Goal: Navigation & Orientation: Understand site structure

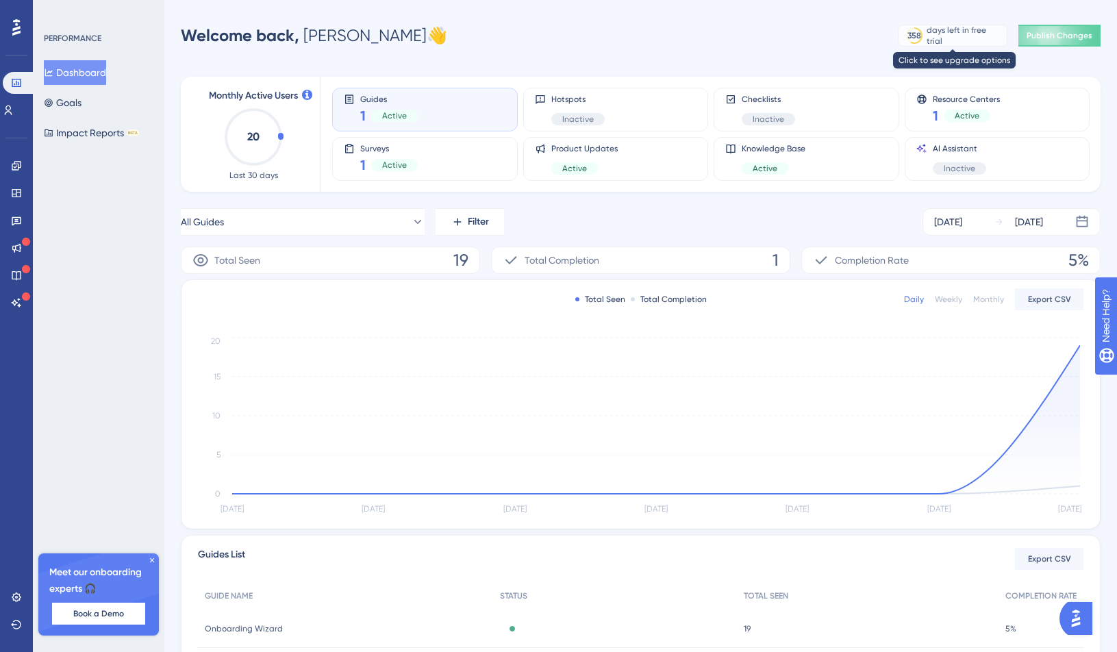
click at [919, 43] on div "358 days left in free trial" at bounding box center [953, 36] width 110 height 22
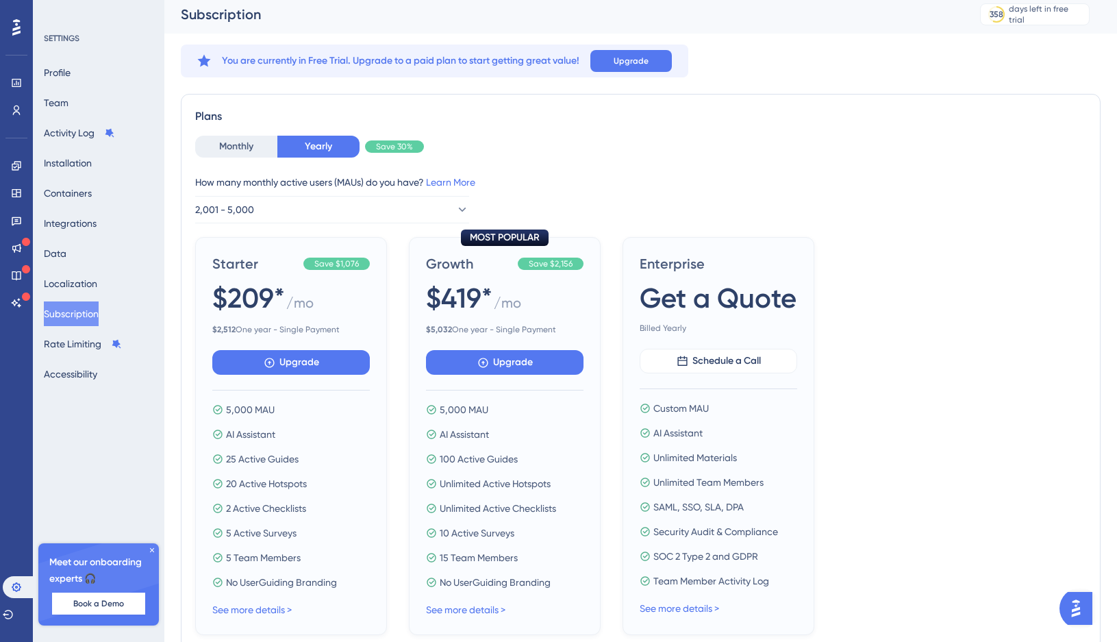
scroll to position [8, 0]
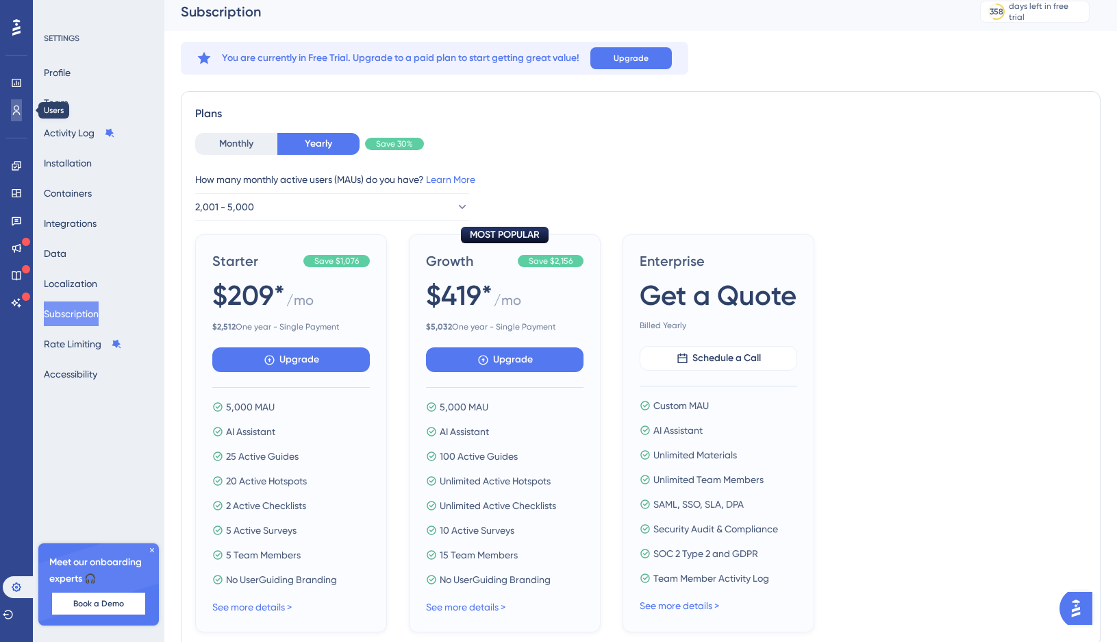
click at [12, 112] on icon at bounding box center [16, 110] width 11 height 11
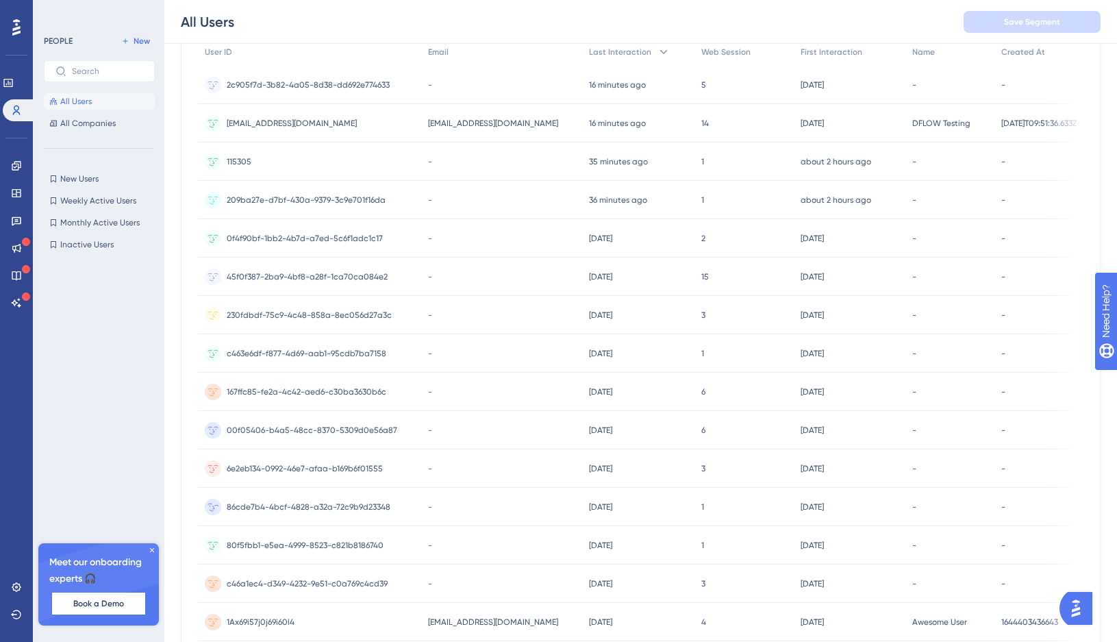
scroll to position [429, 0]
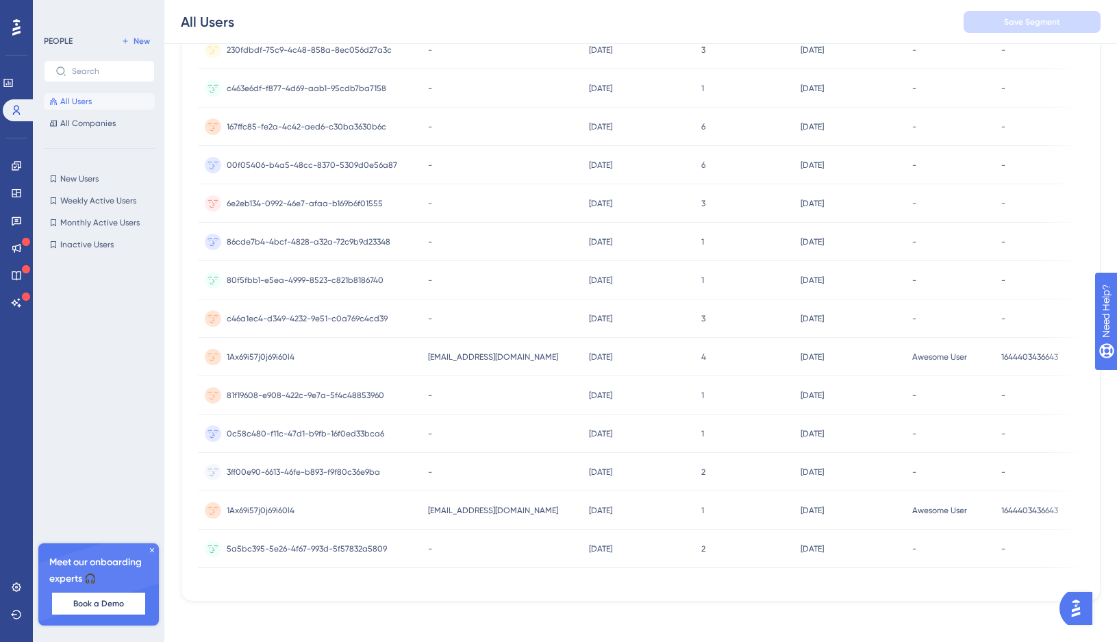
click at [18, 32] on icon at bounding box center [16, 27] width 8 height 16
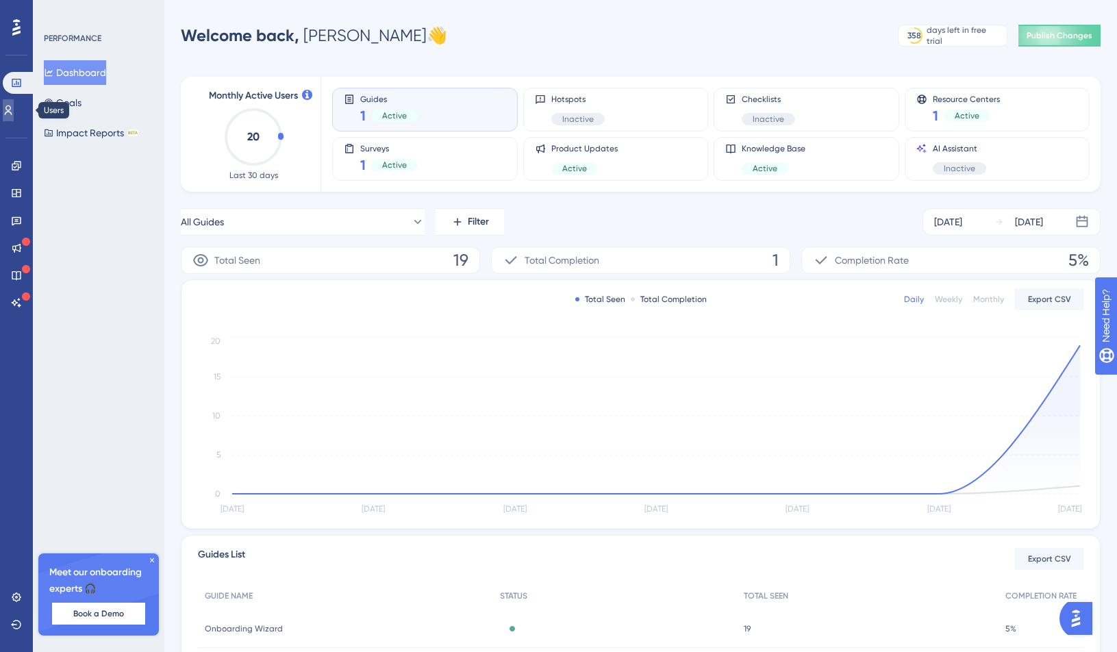
click at [14, 101] on link at bounding box center [8, 110] width 11 height 22
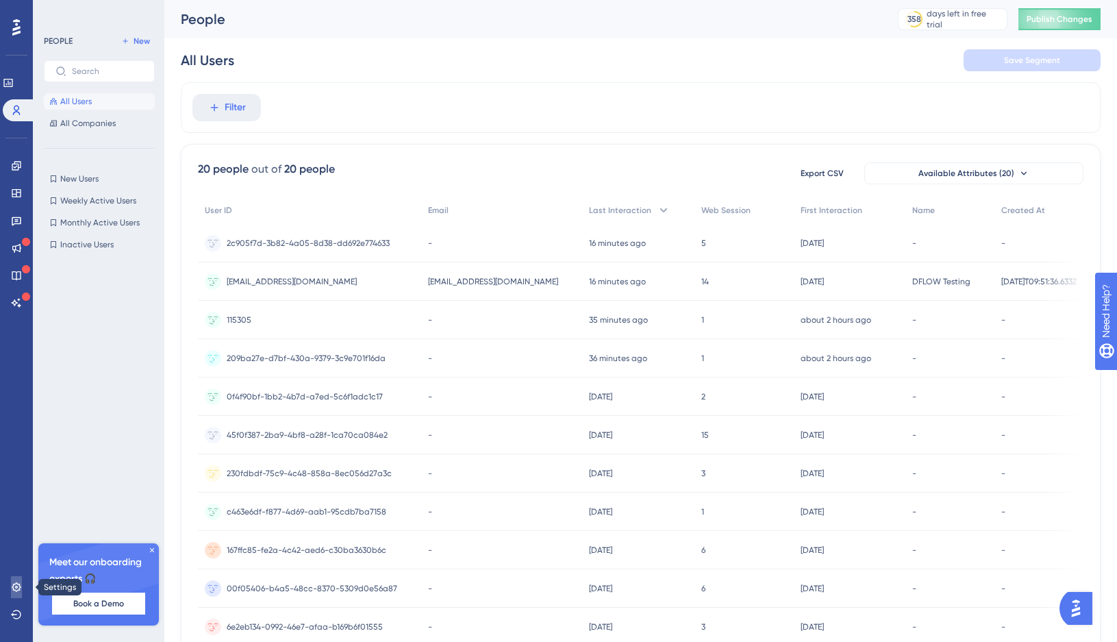
click at [18, 591] on icon at bounding box center [16, 586] width 11 height 11
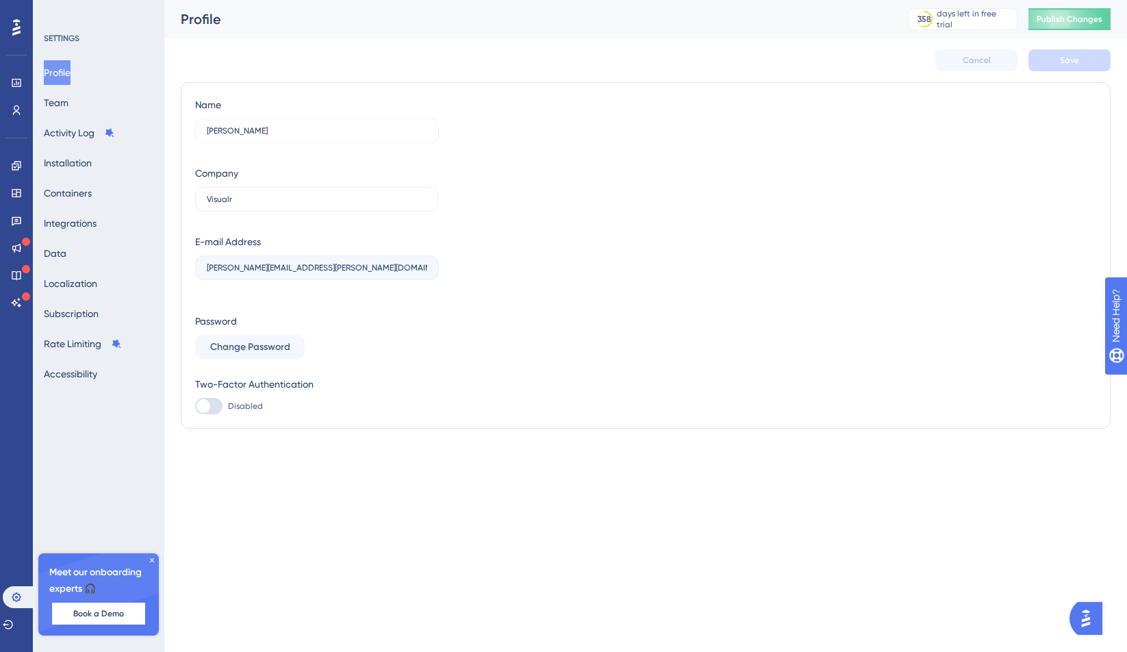
click at [84, 111] on div "Profile Team Activity Log Installation Containers Integrations Data Localizatio…" at bounding box center [99, 223] width 111 height 326
click at [68, 107] on button "Team" at bounding box center [56, 102] width 25 height 25
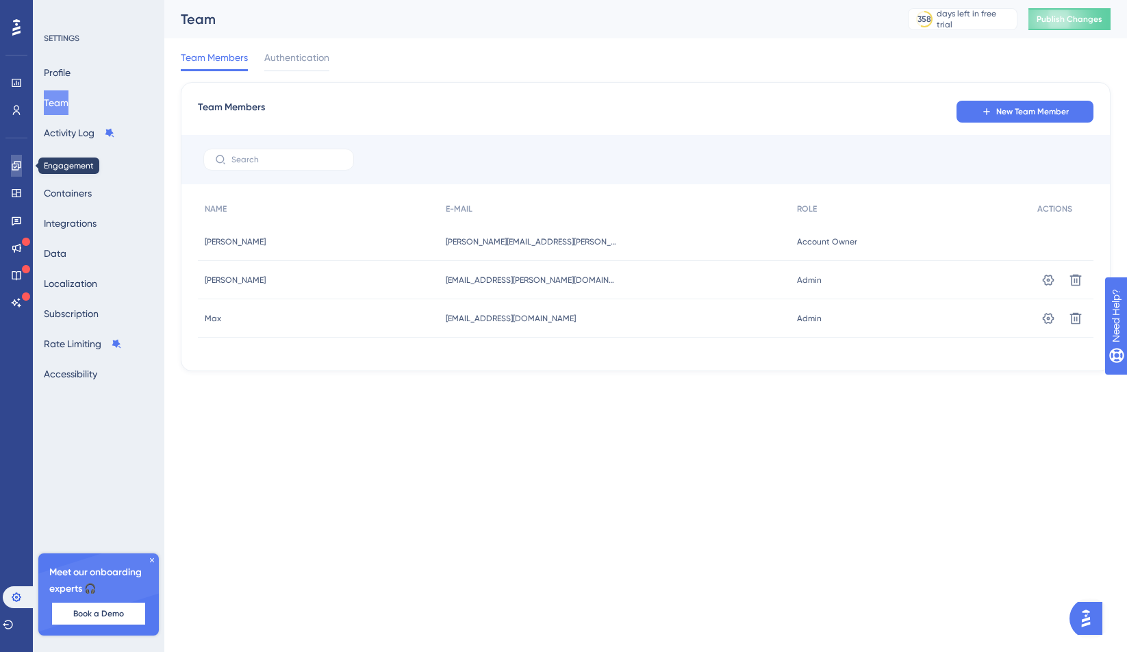
click at [11, 174] on link at bounding box center [16, 166] width 11 height 22
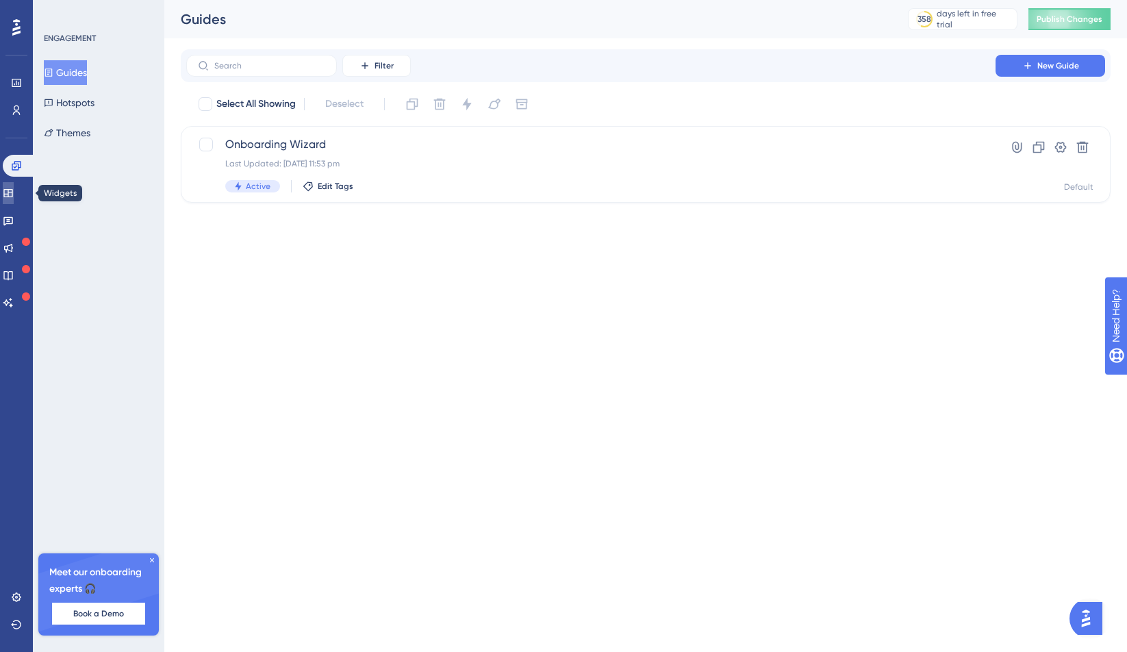
click at [14, 188] on link at bounding box center [8, 193] width 11 height 22
click at [14, 216] on icon at bounding box center [8, 220] width 11 height 11
click at [390, 155] on div "Launch Pad Last Updated: 16 Sept 2025 11:00 pm Active Edit Tags" at bounding box center [590, 164] width 731 height 56
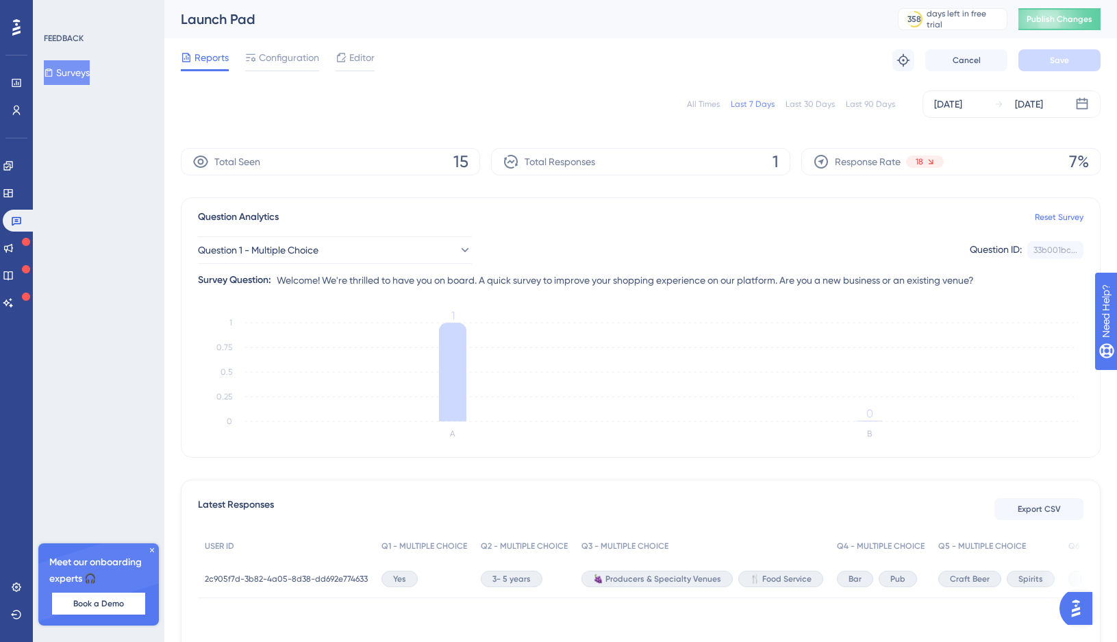
click at [222, 18] on div "Launch Pad" at bounding box center [522, 19] width 683 height 19
click at [277, 69] on div at bounding box center [282, 70] width 74 height 2
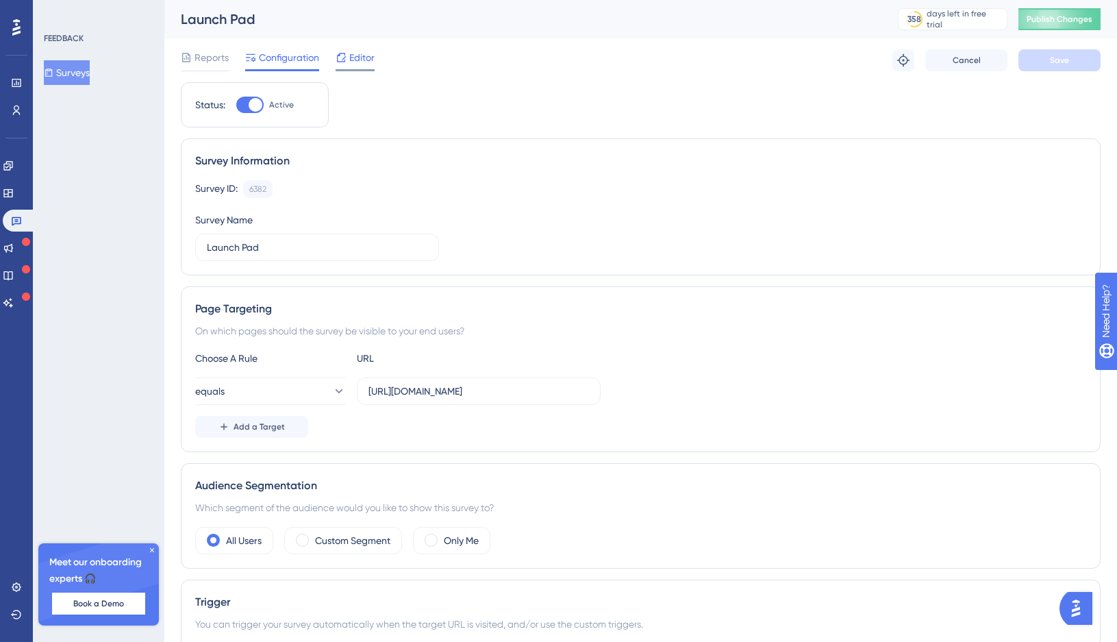
click at [365, 67] on div "Editor" at bounding box center [354, 60] width 39 height 22
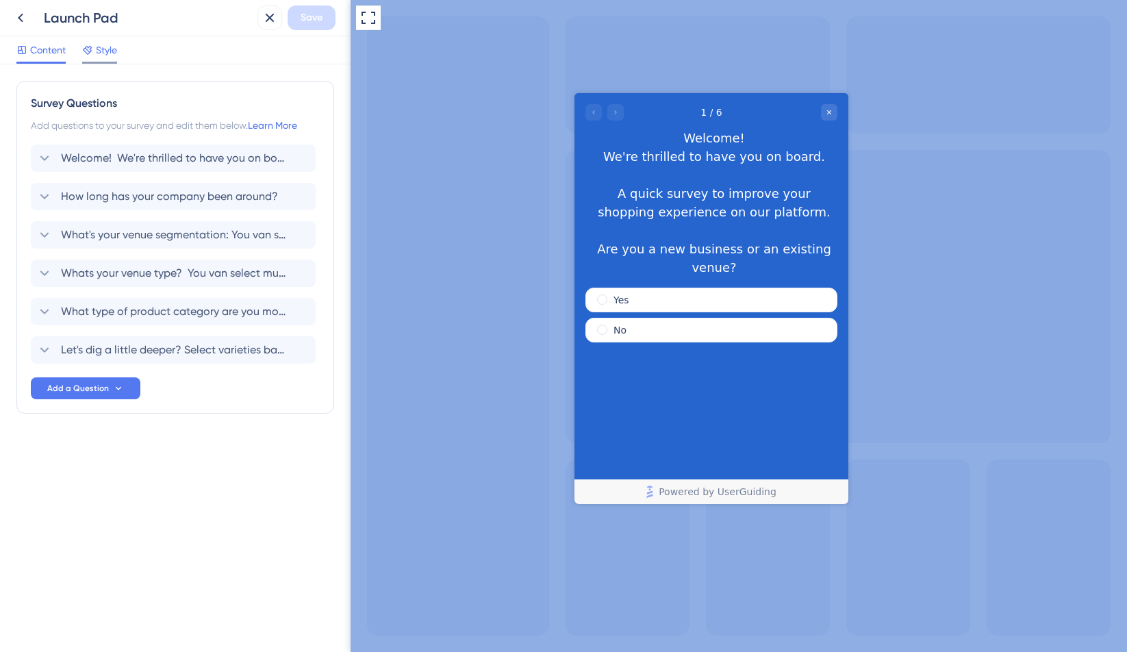
click at [101, 49] on span "Style" at bounding box center [106, 50] width 21 height 16
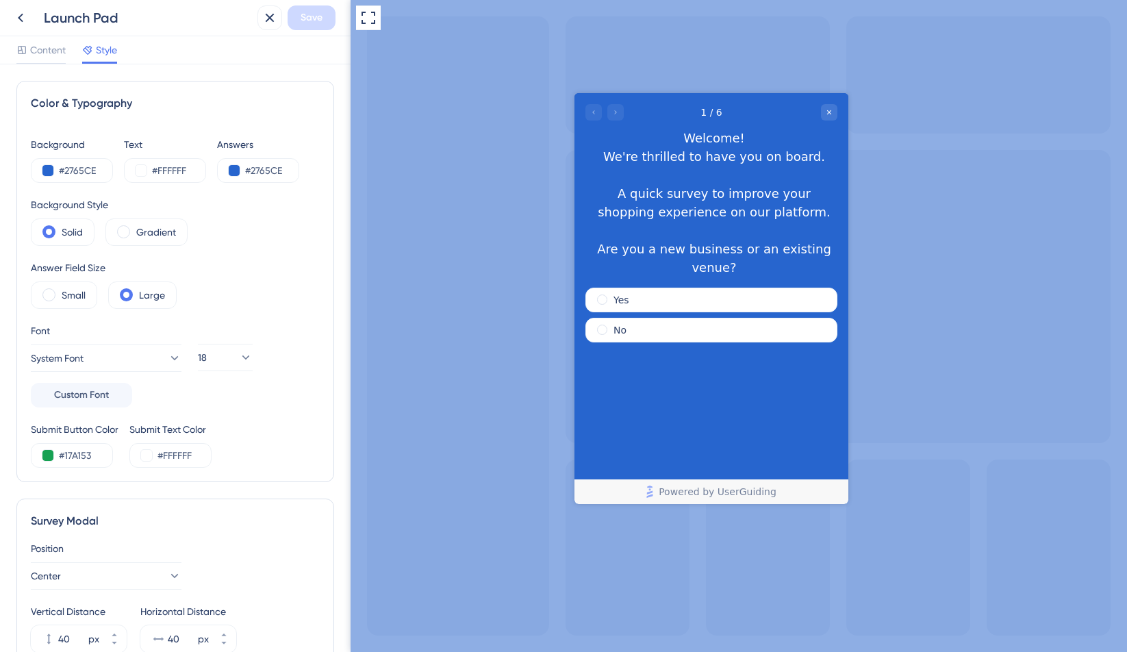
click at [27, 38] on div "Content Style" at bounding box center [175, 50] width 351 height 28
click at [48, 49] on span "Content" at bounding box center [48, 50] width 36 height 16
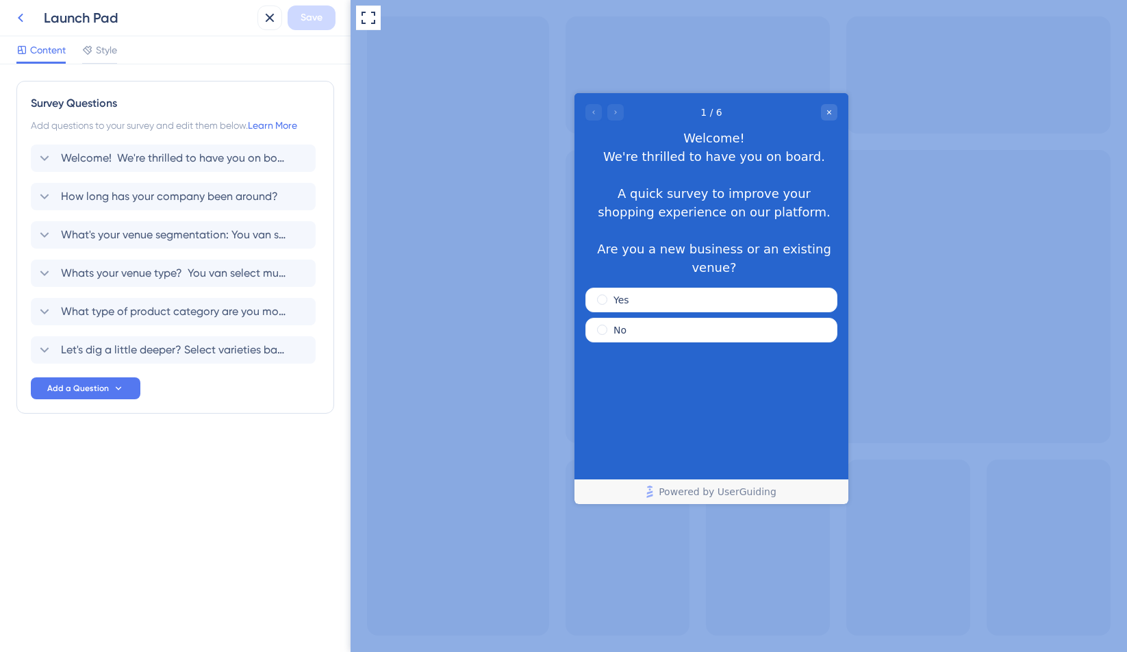
click at [28, 23] on icon at bounding box center [20, 18] width 16 height 16
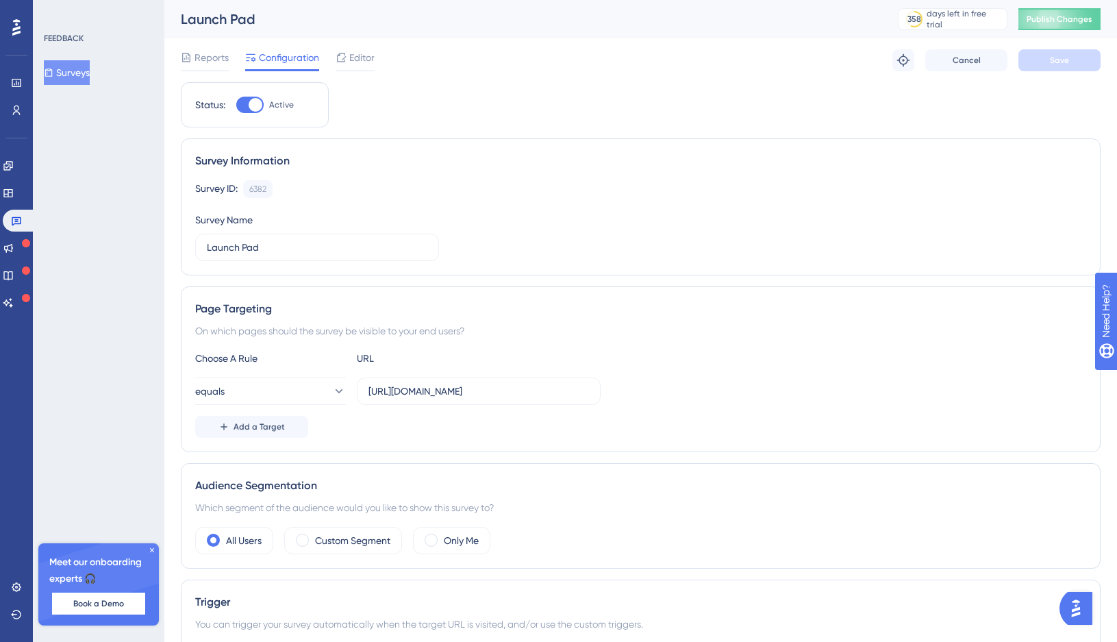
click at [16, 42] on div "Performance Users" at bounding box center [16, 79] width 22 height 83
click at [16, 32] on icon at bounding box center [16, 27] width 8 height 16
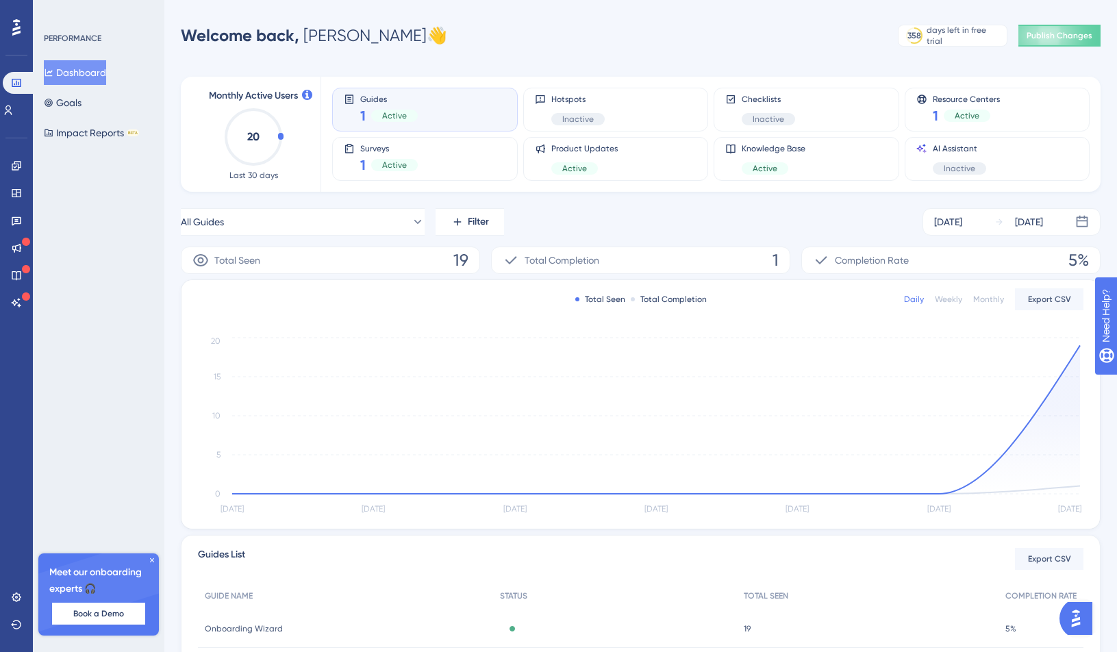
scroll to position [123, 0]
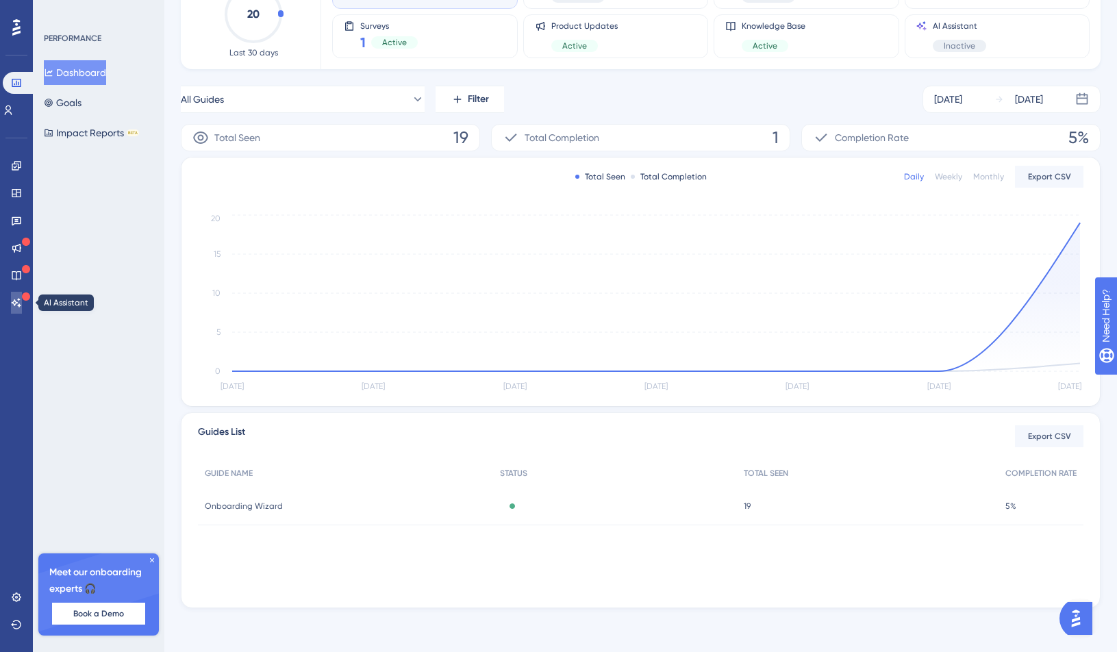
click at [16, 302] on icon at bounding box center [17, 302] width 10 height 9
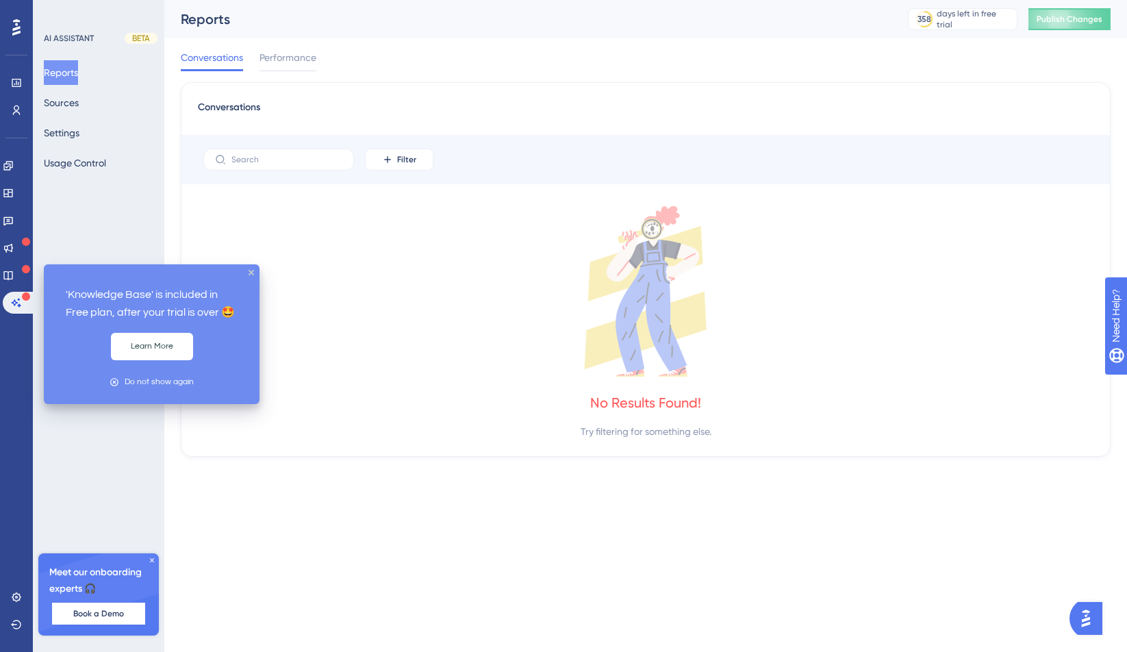
click at [22, 273] on div at bounding box center [26, 269] width 8 height 11
click at [22, 275] on div at bounding box center [26, 269] width 8 height 11
click at [256, 271] on div "'Knowledge Base' is included in Free plan, after your trial is over 🤩 Learn Mor…" at bounding box center [152, 334] width 216 height 140
click at [250, 270] on icon "close tooltip" at bounding box center [251, 272] width 5 height 5
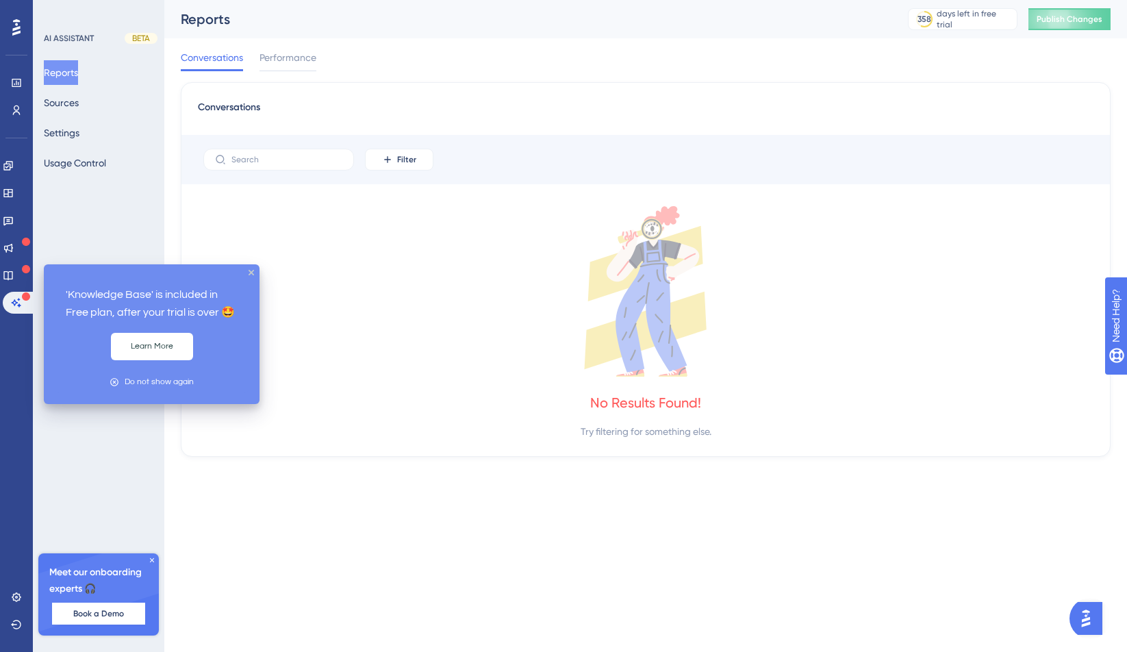
click at [22, 274] on div at bounding box center [26, 269] width 8 height 11
click at [14, 252] on icon at bounding box center [8, 247] width 11 height 11
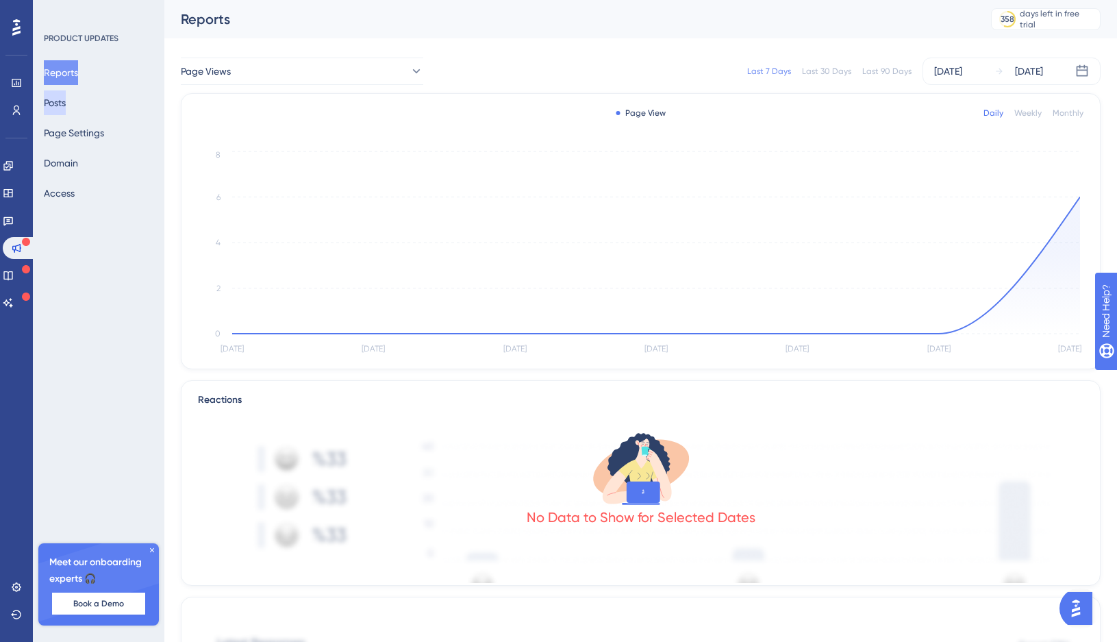
click at [51, 108] on button "Posts" at bounding box center [55, 102] width 22 height 25
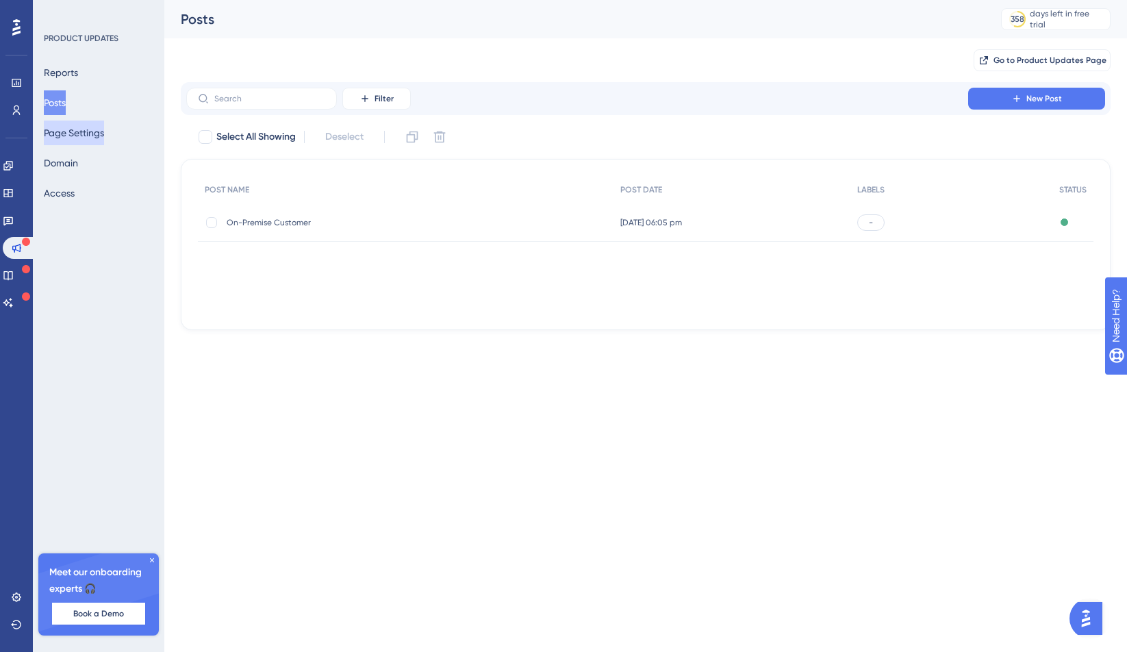
click at [82, 134] on button "Page Settings" at bounding box center [74, 133] width 60 height 25
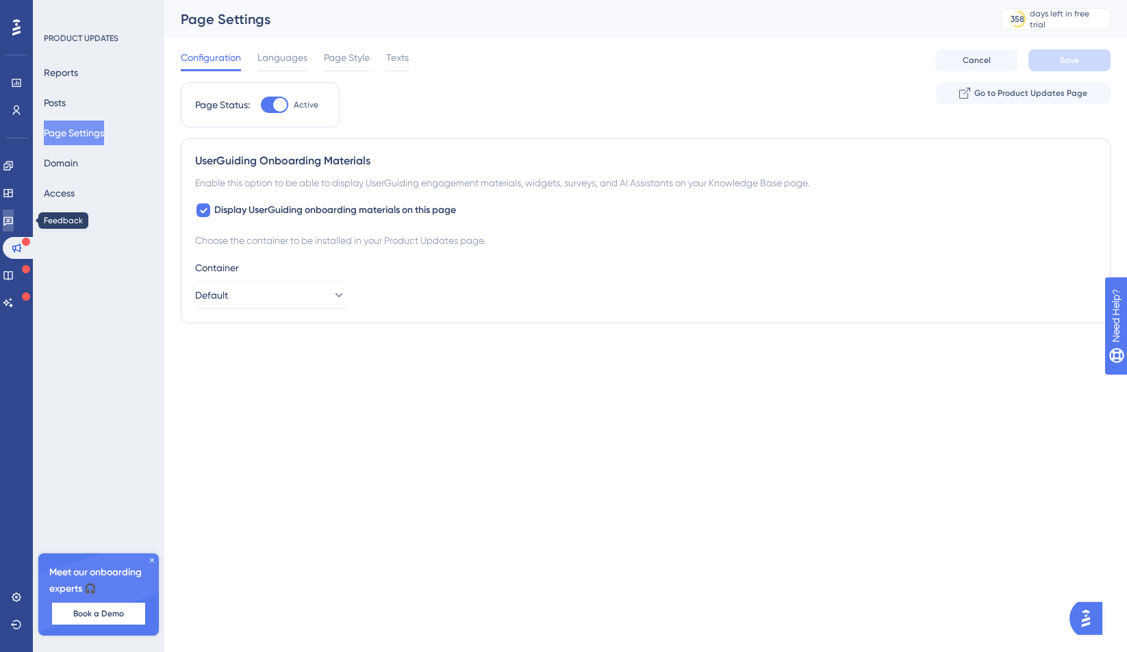
click at [14, 218] on link at bounding box center [8, 221] width 11 height 22
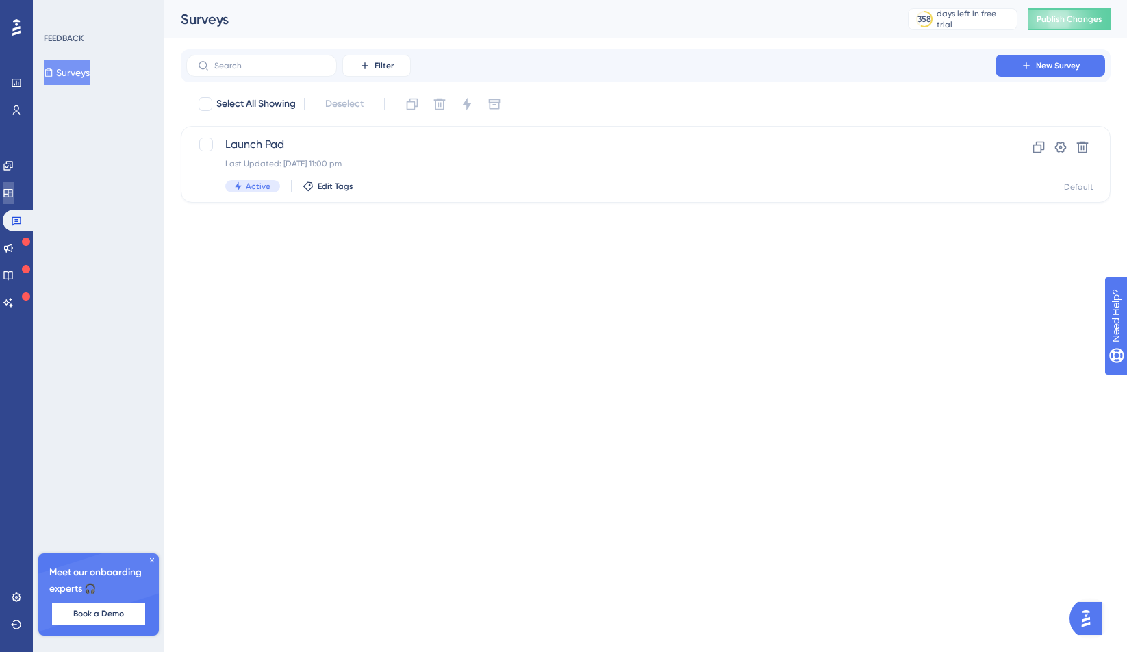
click at [14, 194] on icon at bounding box center [8, 193] width 11 height 11
click at [383, 142] on span "Get Started!" at bounding box center [590, 144] width 731 height 16
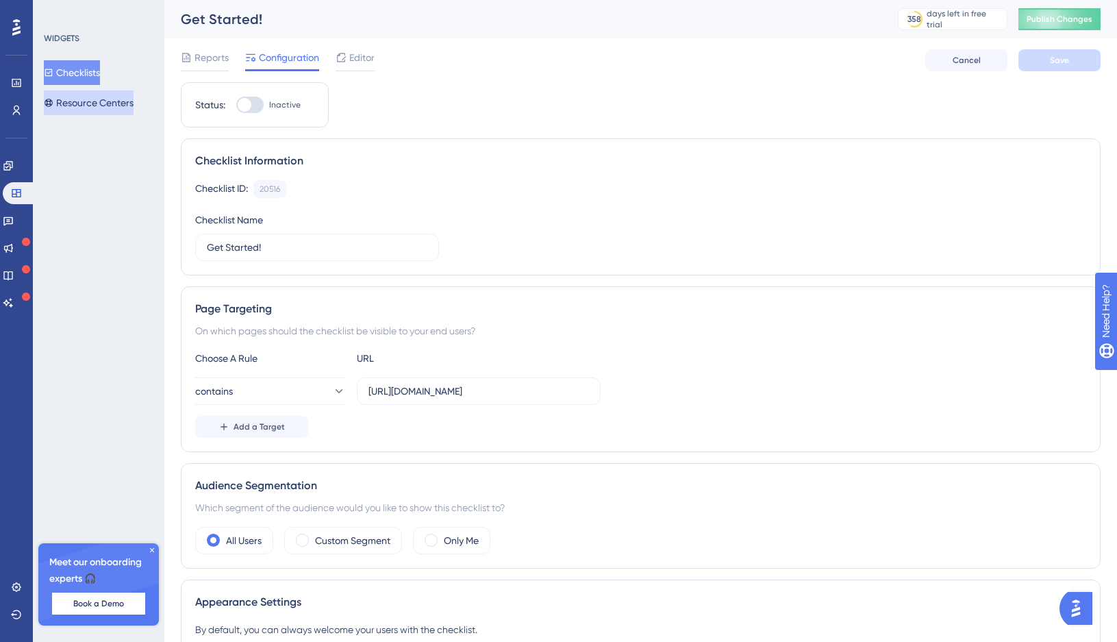
click at [95, 101] on button "Resource Centers" at bounding box center [89, 102] width 90 height 25
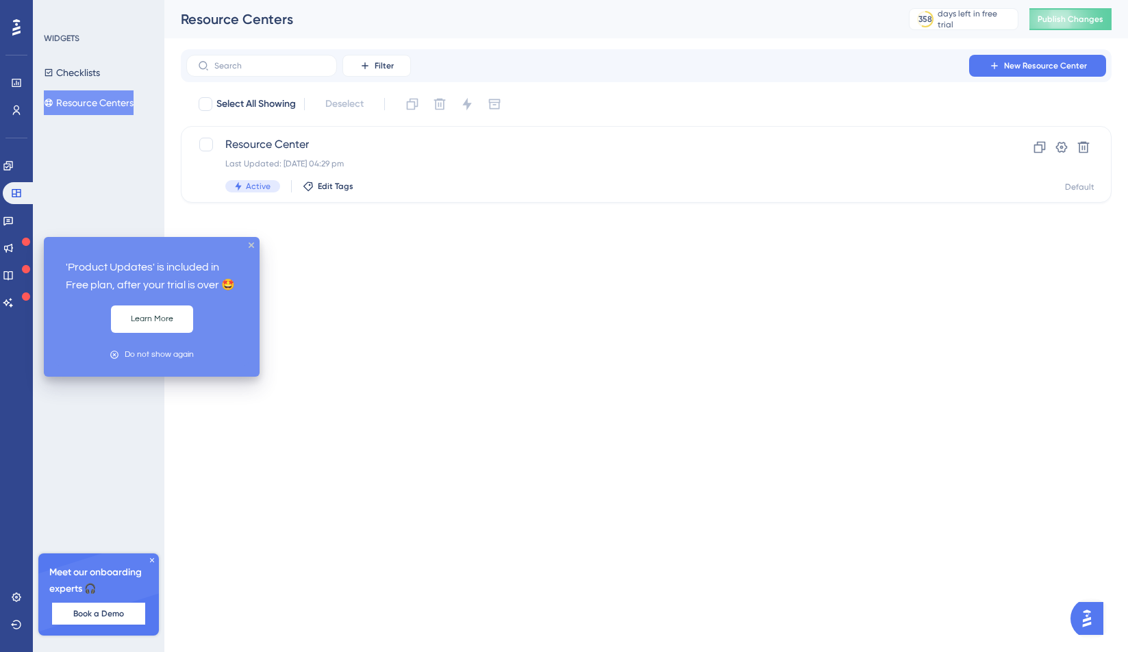
click at [23, 243] on icon at bounding box center [26, 242] width 8 height 8
click at [136, 313] on button "Learn More" at bounding box center [152, 318] width 82 height 27
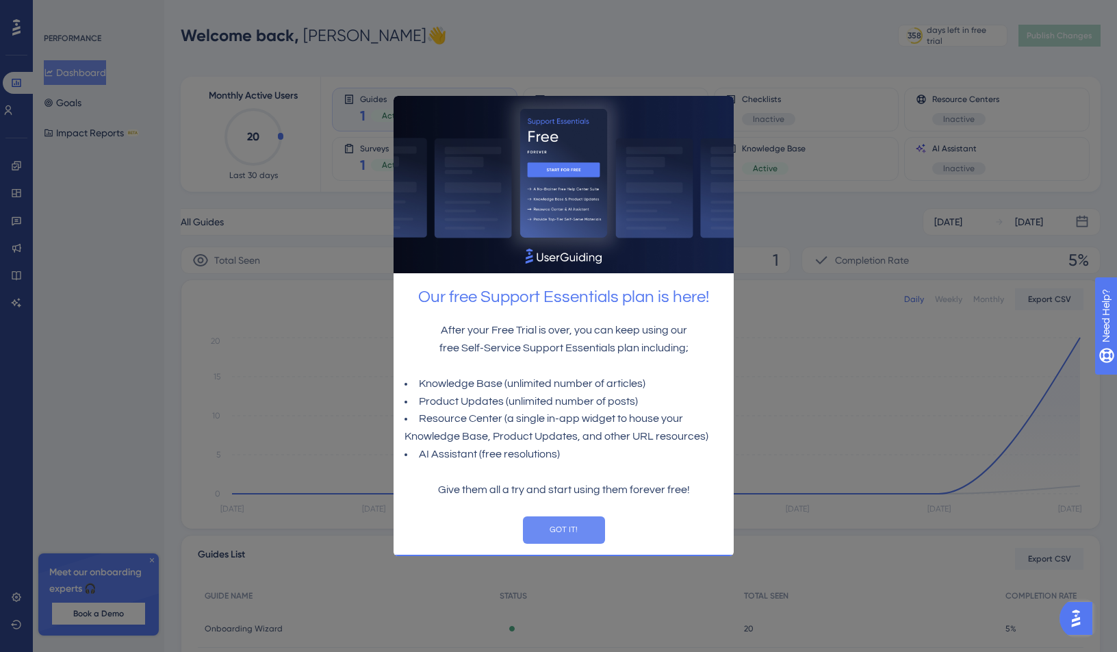
click at [555, 527] on button "GOT IT!" at bounding box center [564, 529] width 82 height 27
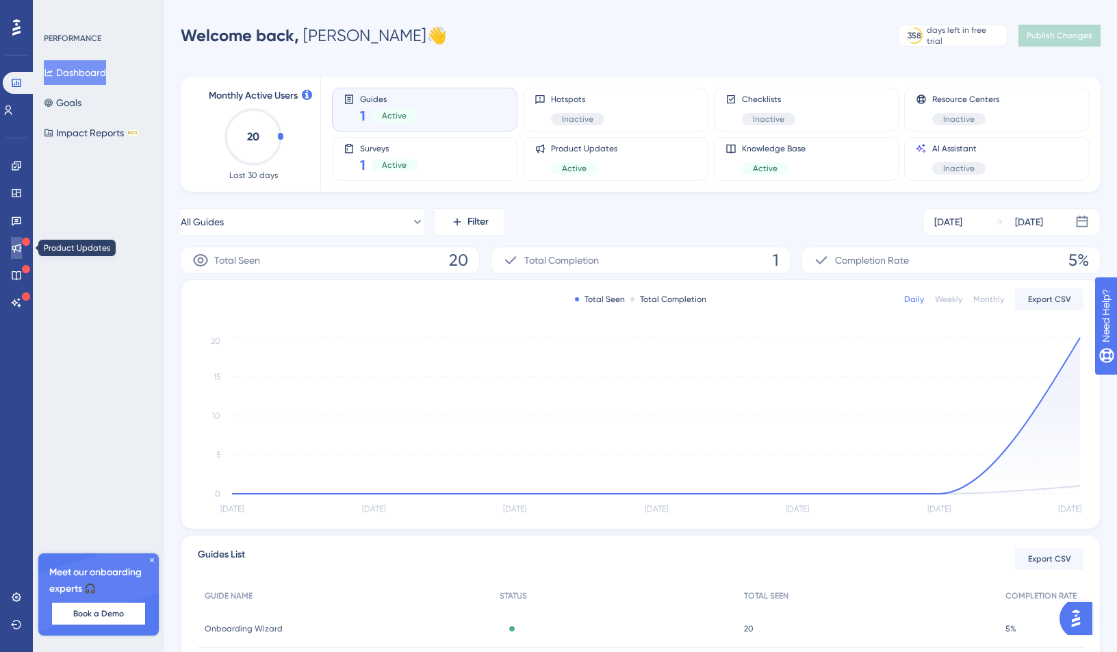
click at [12, 251] on icon at bounding box center [16, 247] width 11 height 11
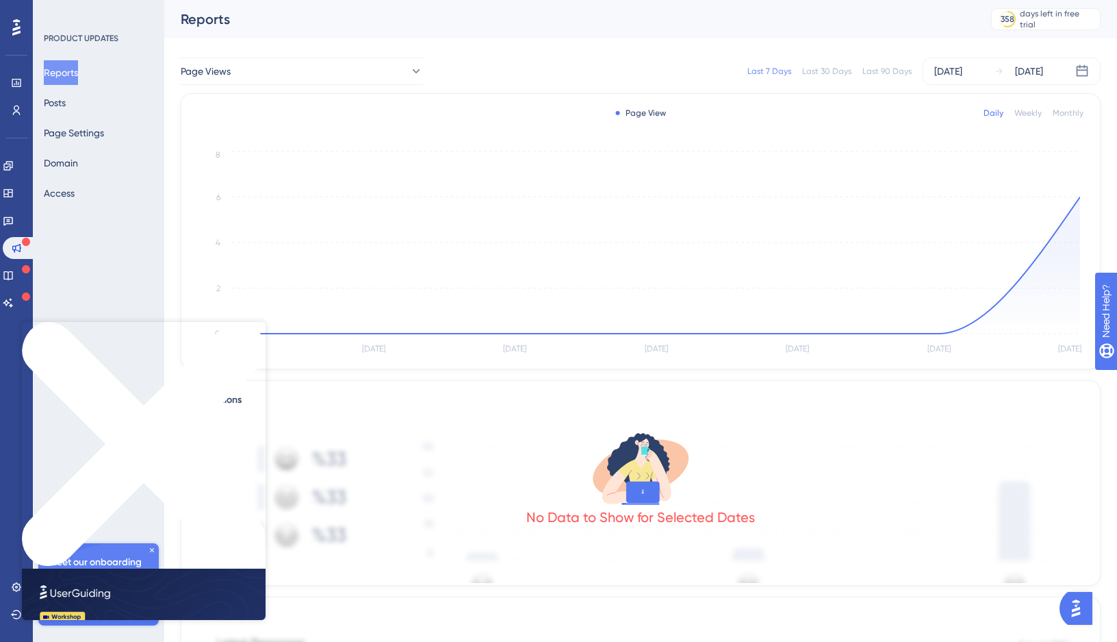
click at [257, 327] on icon "Close Preview" at bounding box center [144, 444] width 244 height 244
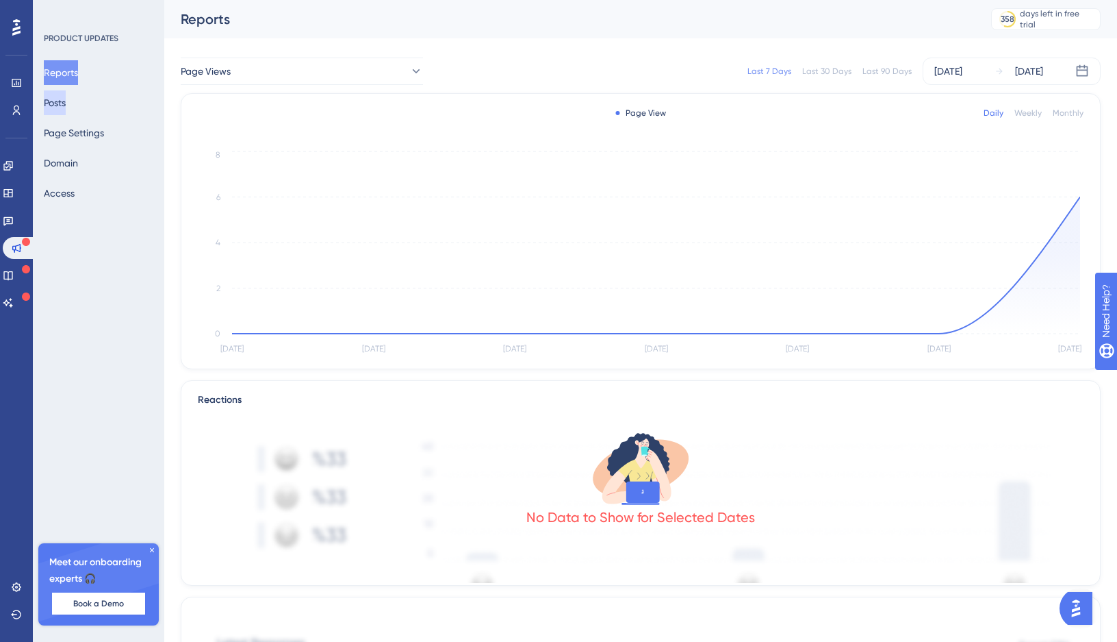
click at [62, 97] on button "Posts" at bounding box center [55, 102] width 22 height 25
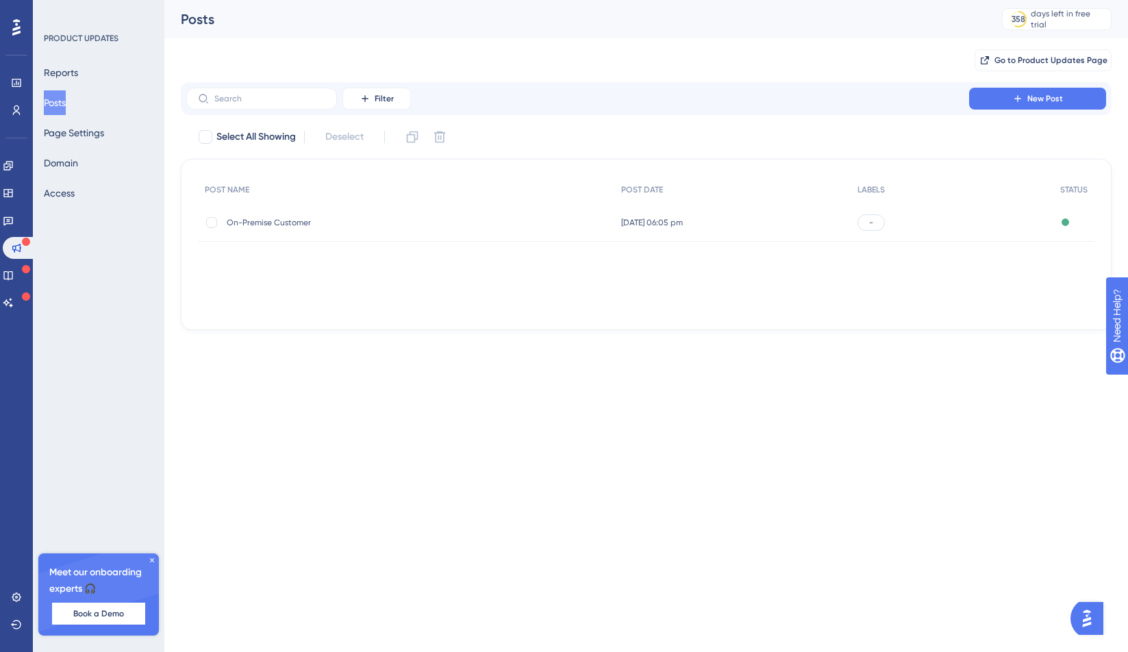
click at [252, 218] on span "On-Premise Customer" at bounding box center [336, 222] width 219 height 11
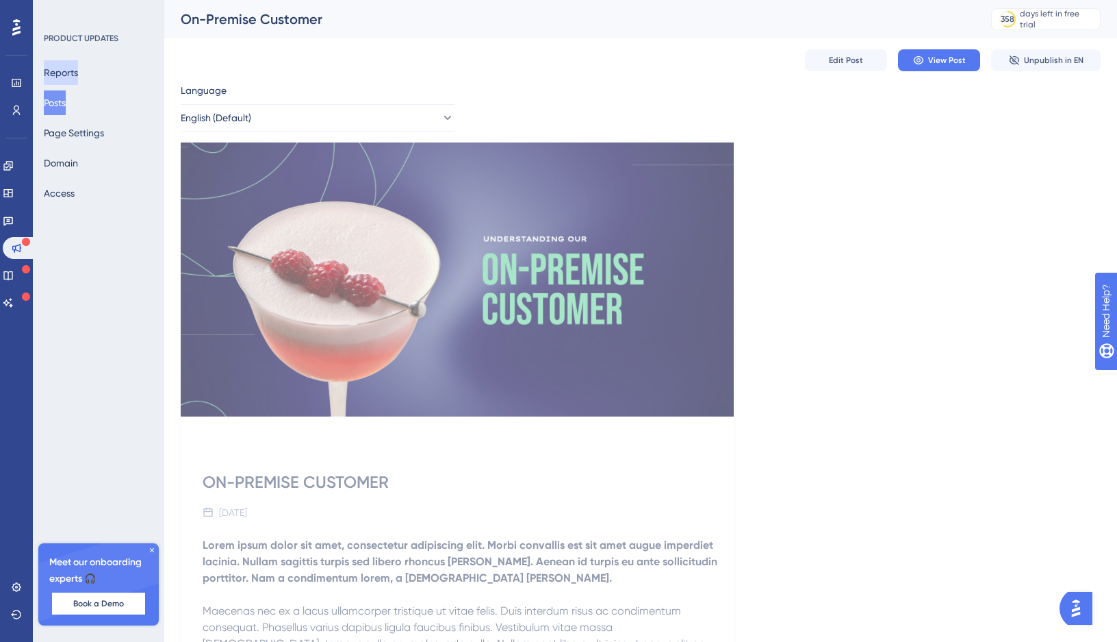
click at [78, 77] on button "Reports" at bounding box center [61, 72] width 34 height 25
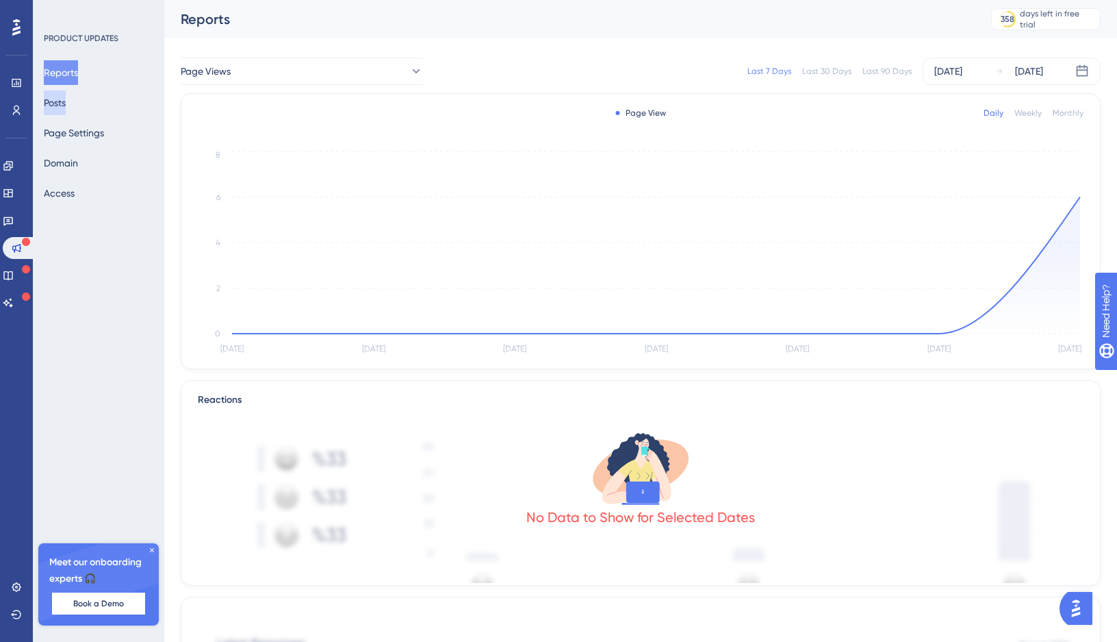
click at [66, 98] on button "Posts" at bounding box center [55, 102] width 22 height 25
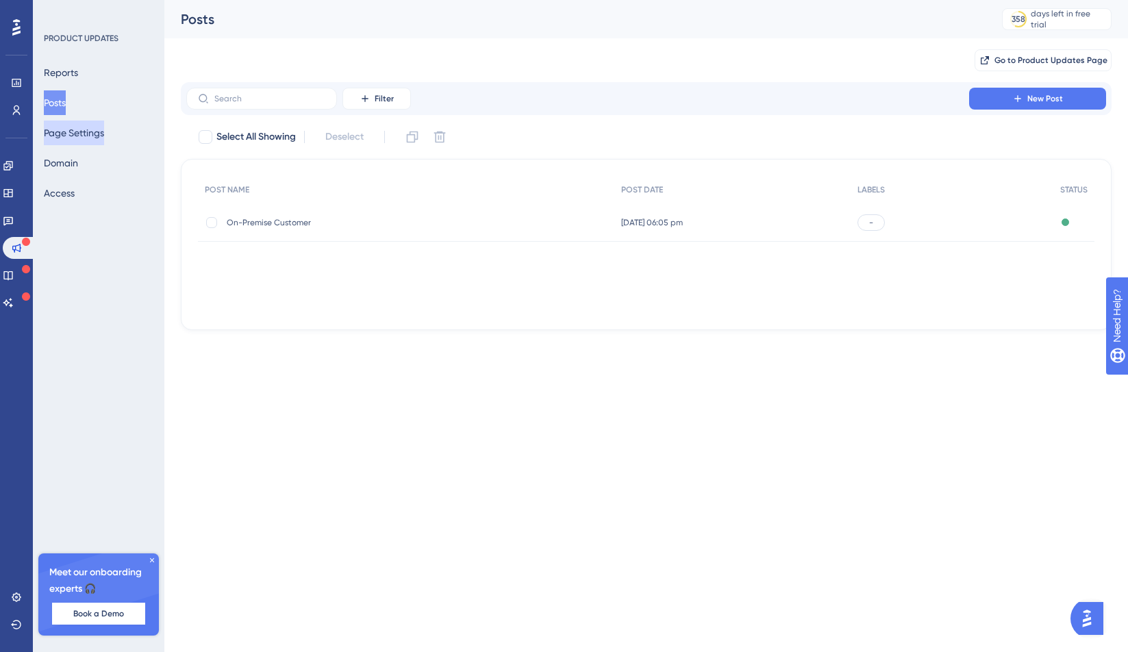
click at [86, 140] on button "Page Settings" at bounding box center [74, 133] width 60 height 25
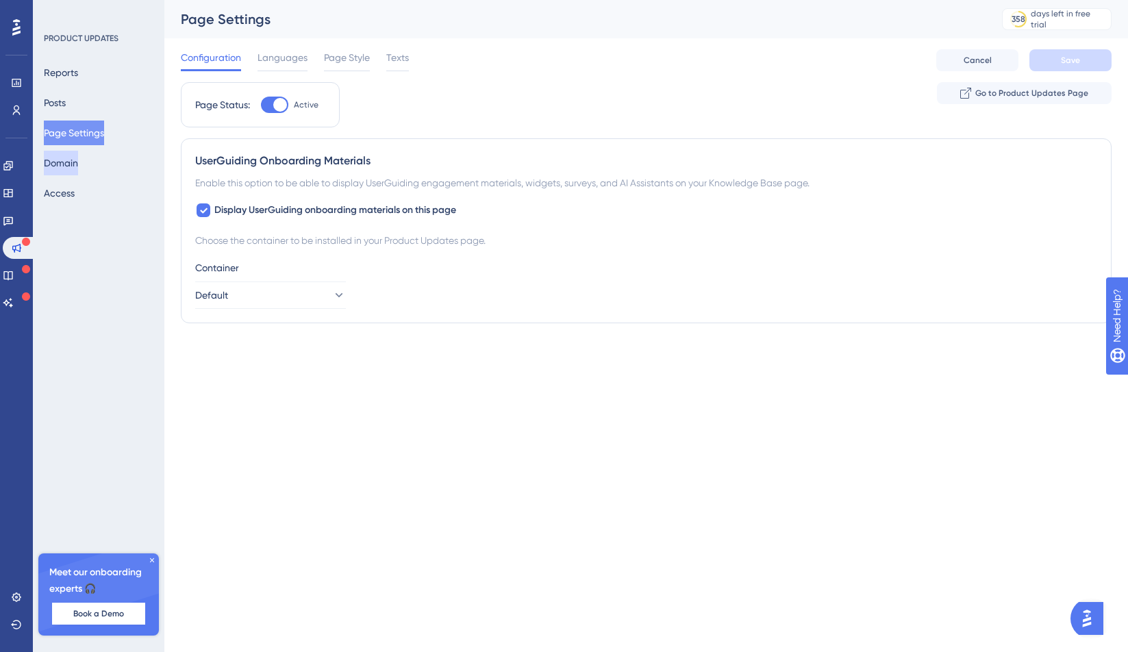
click at [78, 166] on button "Domain" at bounding box center [61, 163] width 34 height 25
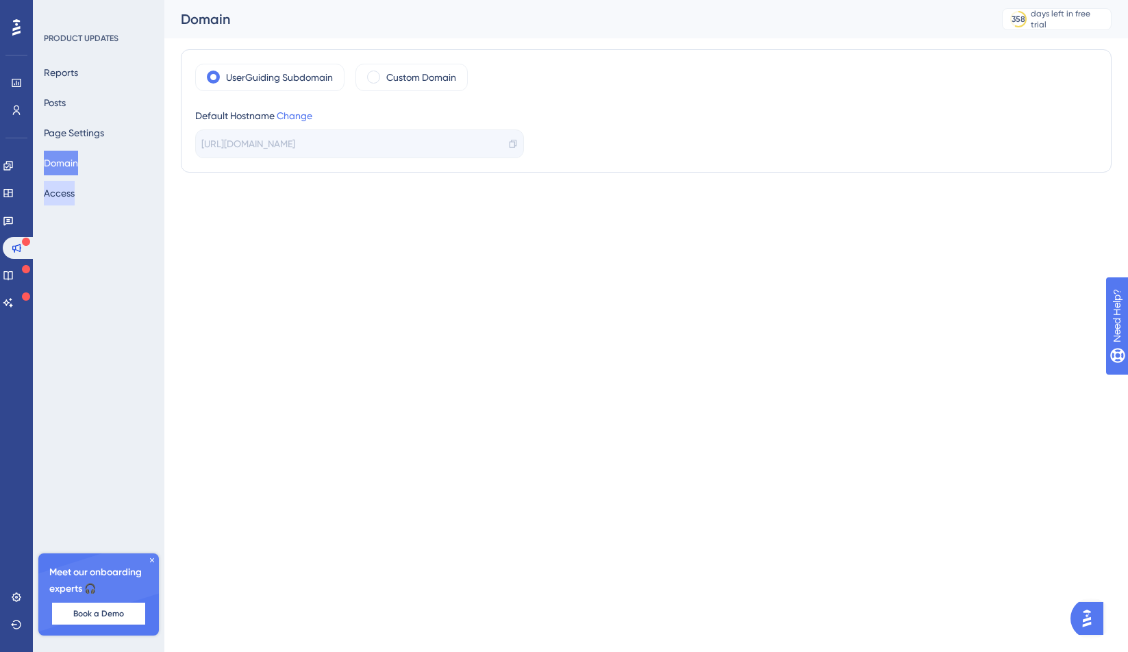
click at [75, 199] on button "Access" at bounding box center [59, 193] width 31 height 25
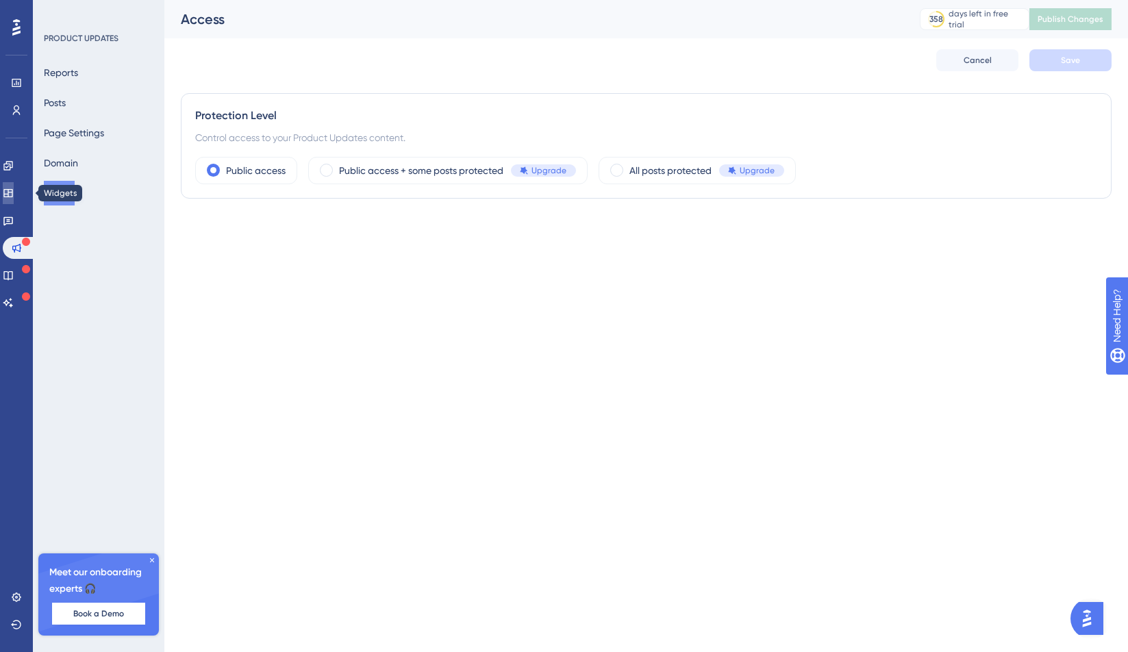
click at [12, 193] on icon at bounding box center [7, 193] width 9 height 8
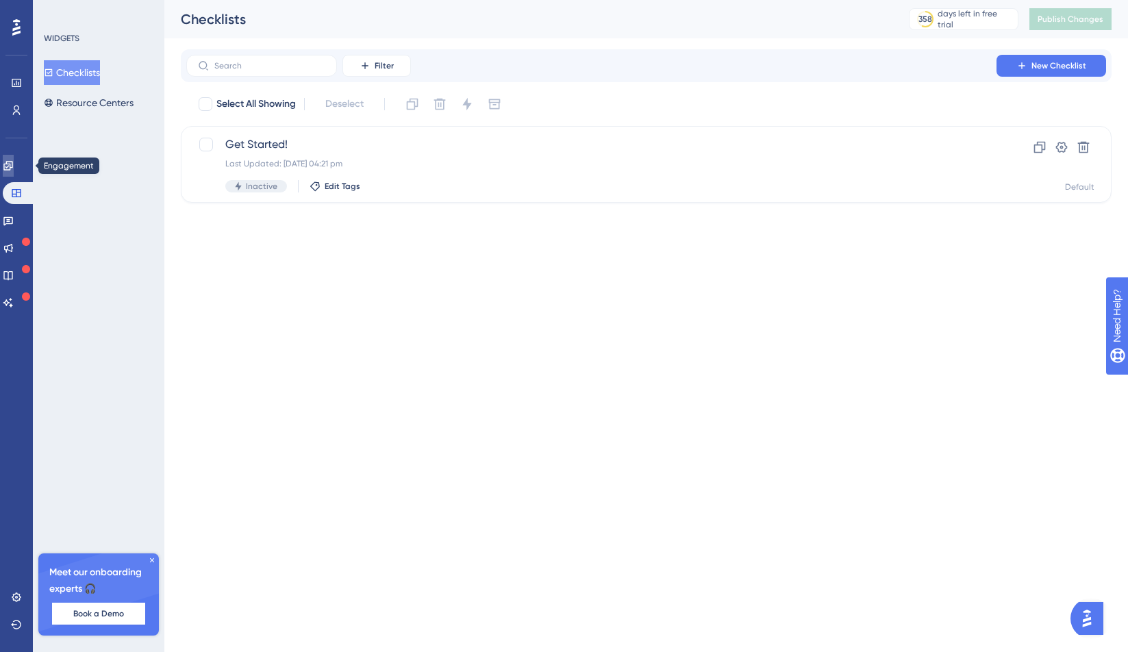
click at [14, 173] on link at bounding box center [8, 166] width 11 height 22
click at [83, 109] on button "Hotspots" at bounding box center [69, 102] width 51 height 25
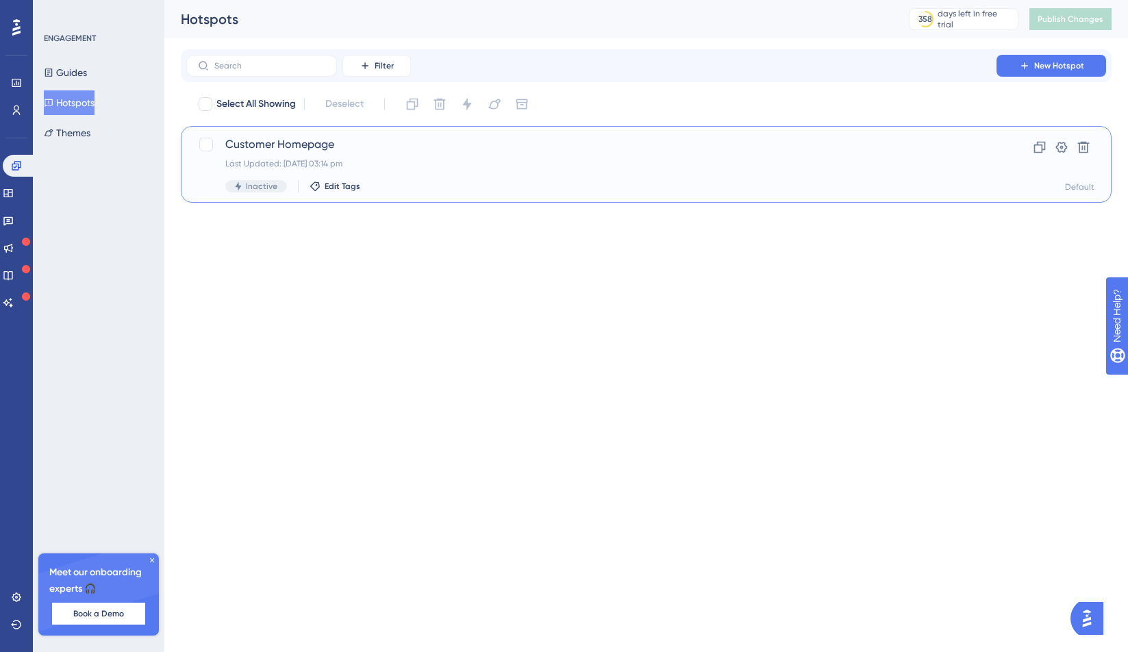
click at [251, 151] on span "Customer Homepage" at bounding box center [591, 144] width 732 height 16
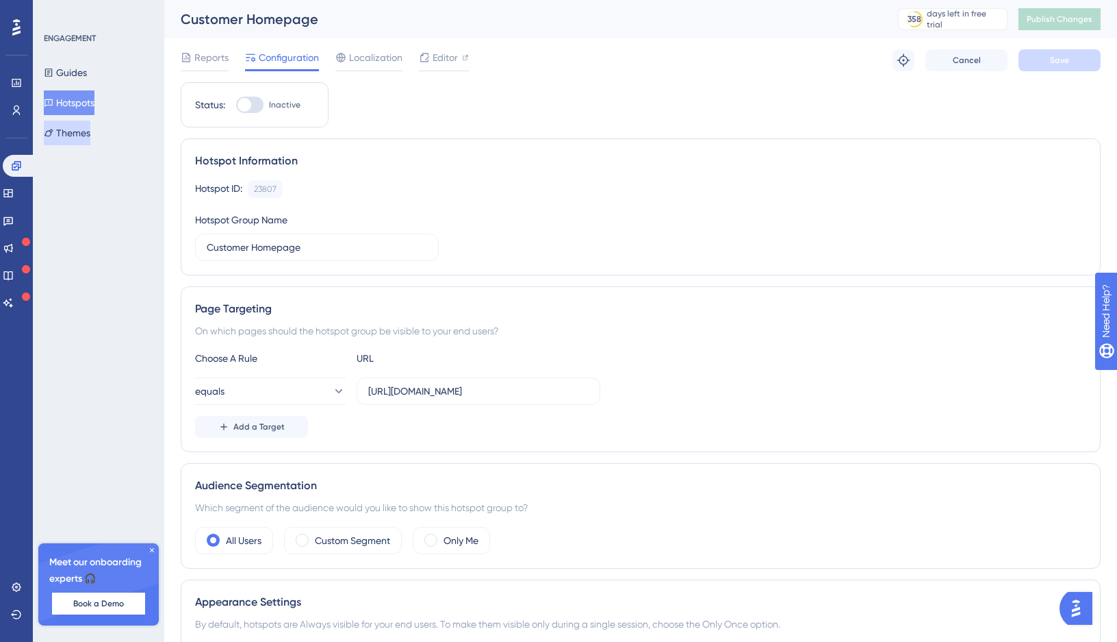
click at [88, 134] on button "Themes" at bounding box center [67, 133] width 47 height 25
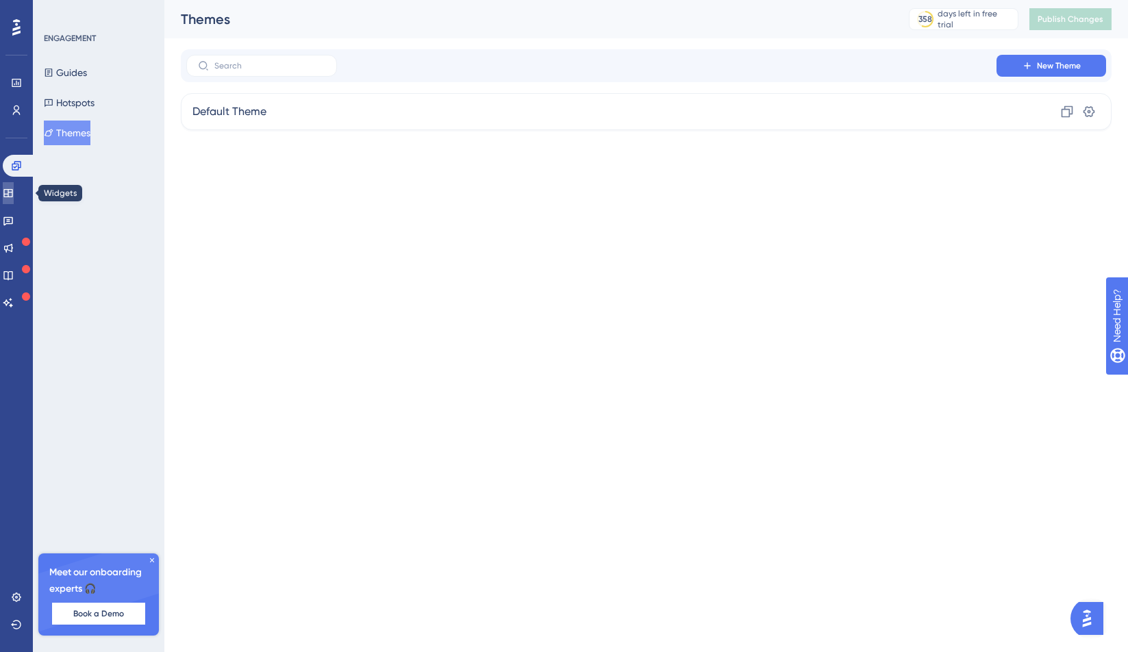
click at [14, 197] on icon at bounding box center [8, 193] width 11 height 11
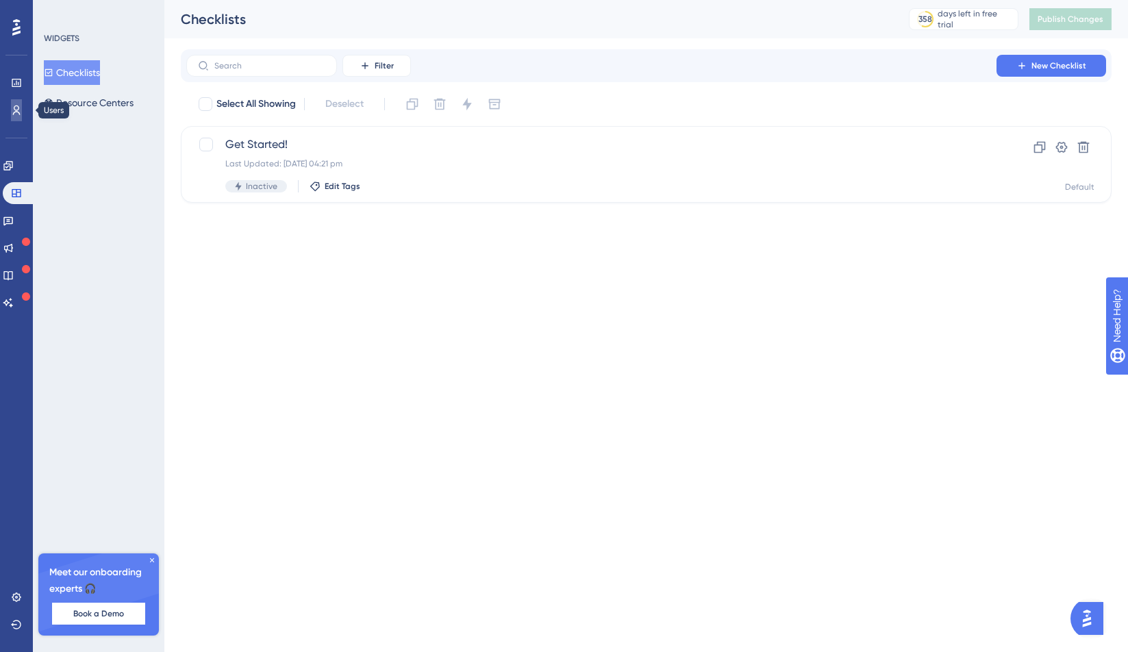
click at [18, 103] on link at bounding box center [16, 110] width 11 height 22
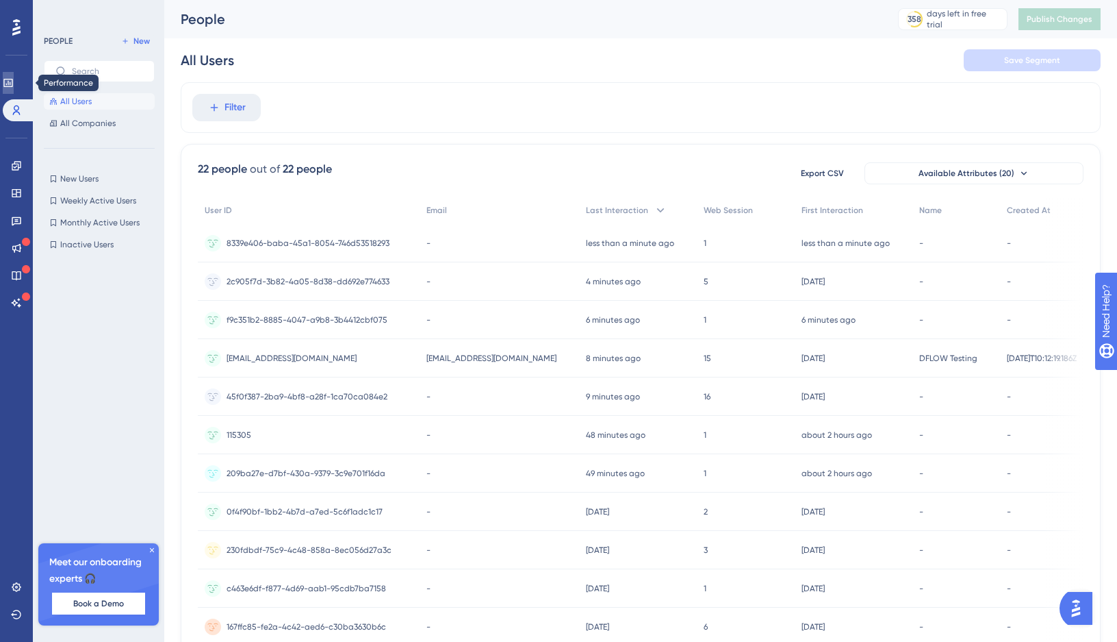
click at [14, 87] on icon at bounding box center [8, 82] width 11 height 11
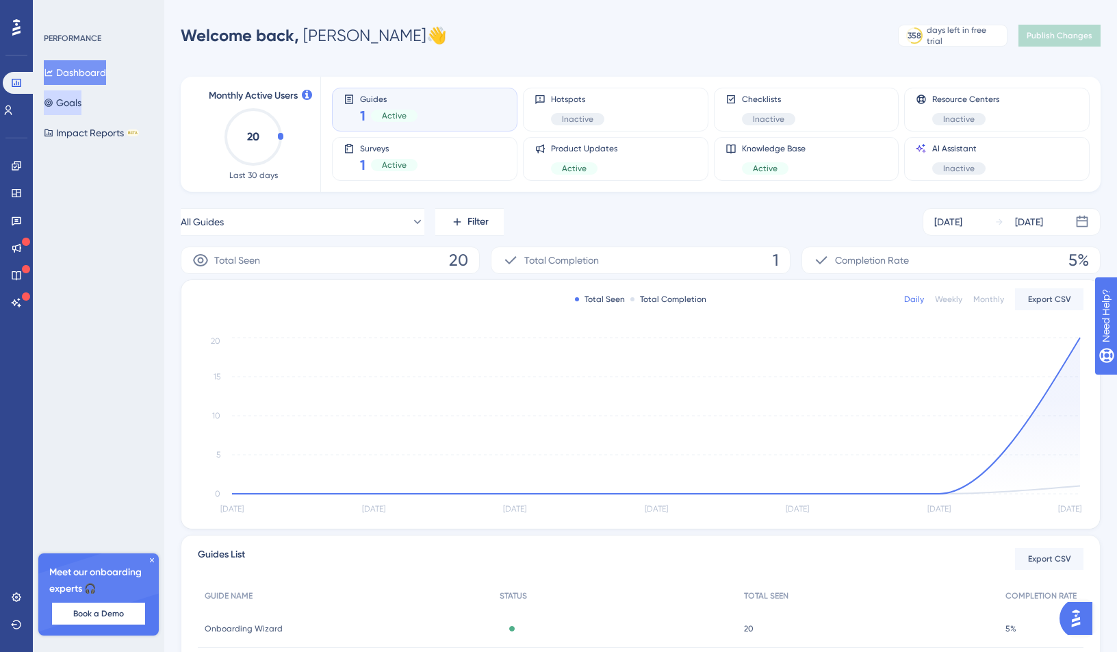
click at [68, 100] on button "Goals" at bounding box center [63, 102] width 38 height 25
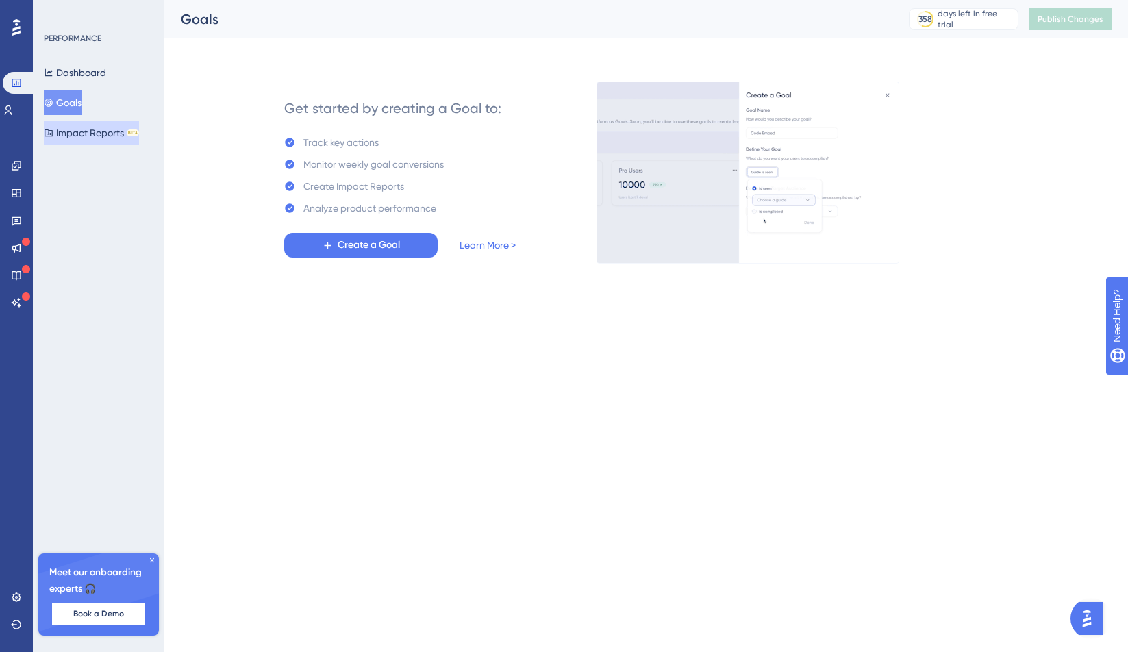
click at [78, 125] on button "Impact Reports BETA" at bounding box center [91, 133] width 95 height 25
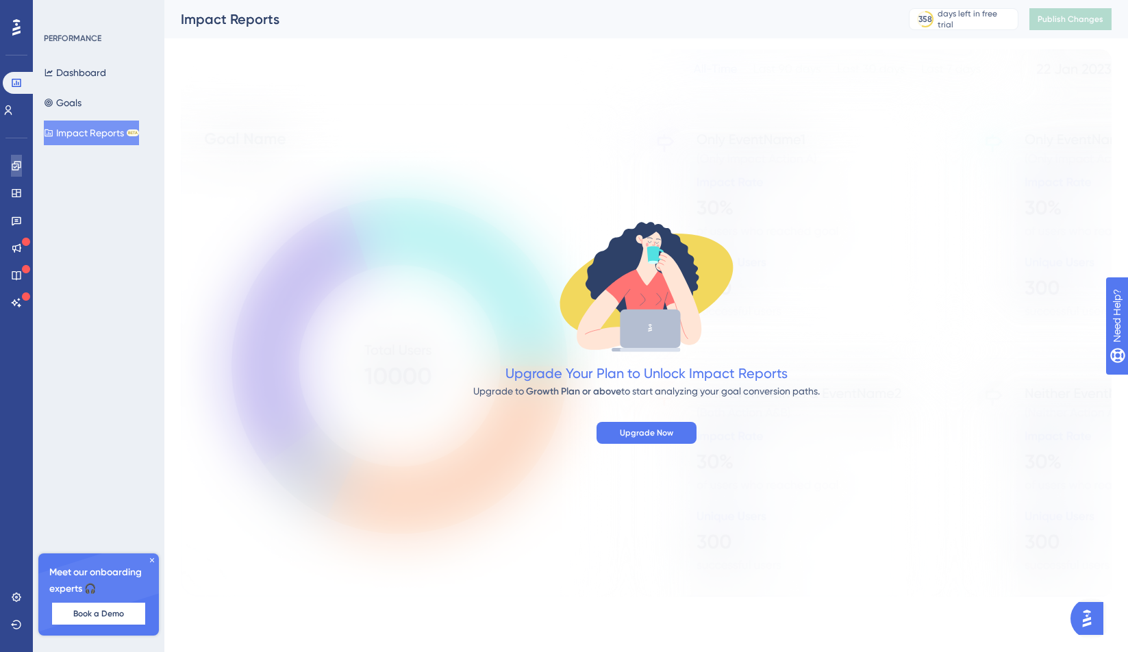
click at [21, 168] on icon at bounding box center [16, 165] width 11 height 11
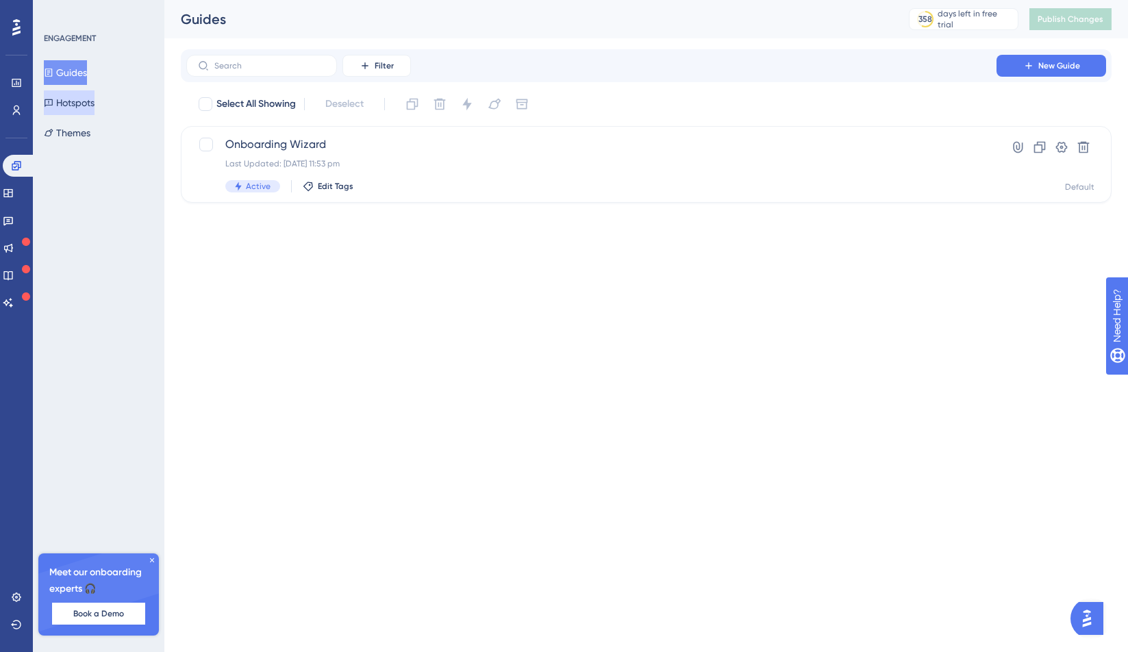
click at [68, 107] on button "Hotspots" at bounding box center [69, 102] width 51 height 25
click at [312, 142] on span "Customer Homepage" at bounding box center [591, 144] width 732 height 16
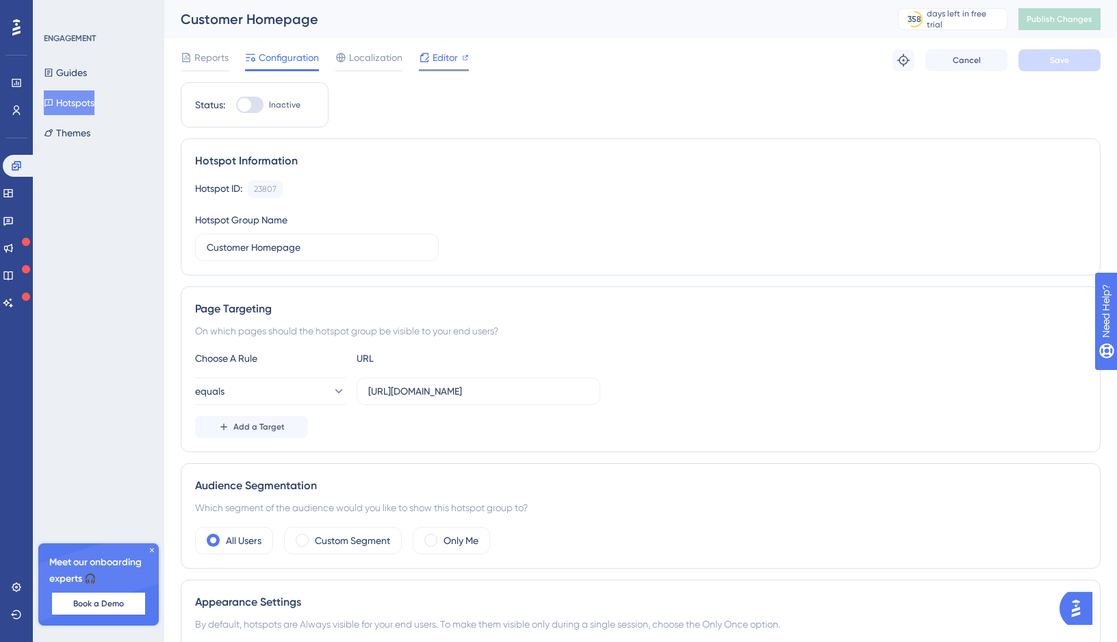
click at [437, 67] on div "Editor" at bounding box center [444, 60] width 50 height 22
click at [1082, 607] on img "Open AI Assistant Launcher" at bounding box center [1076, 608] width 25 height 25
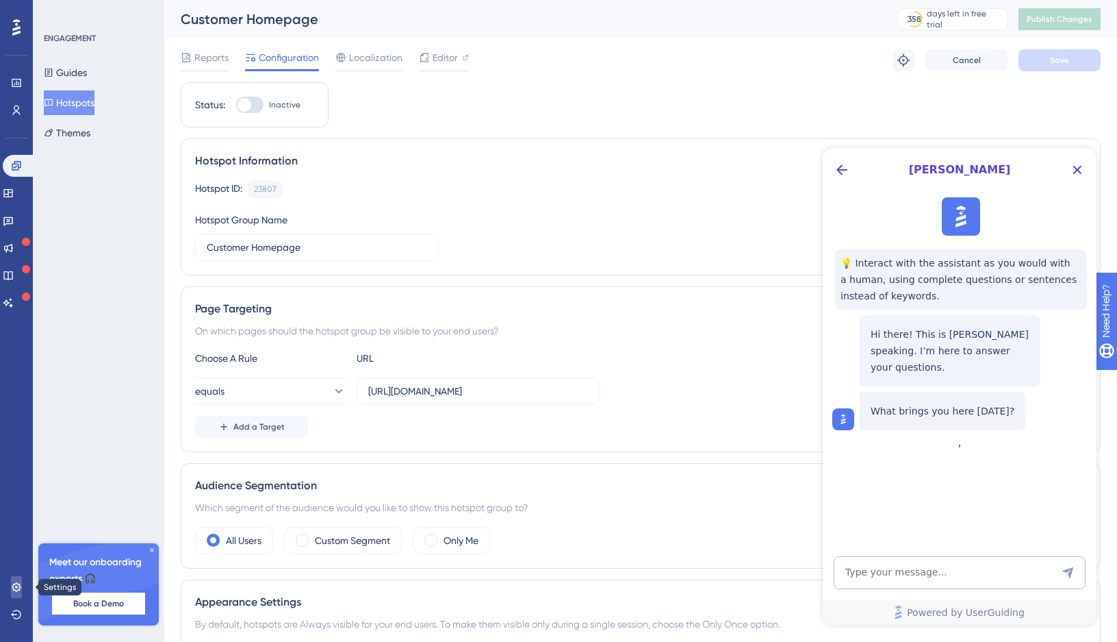
click at [16, 580] on link at bounding box center [16, 587] width 11 height 22
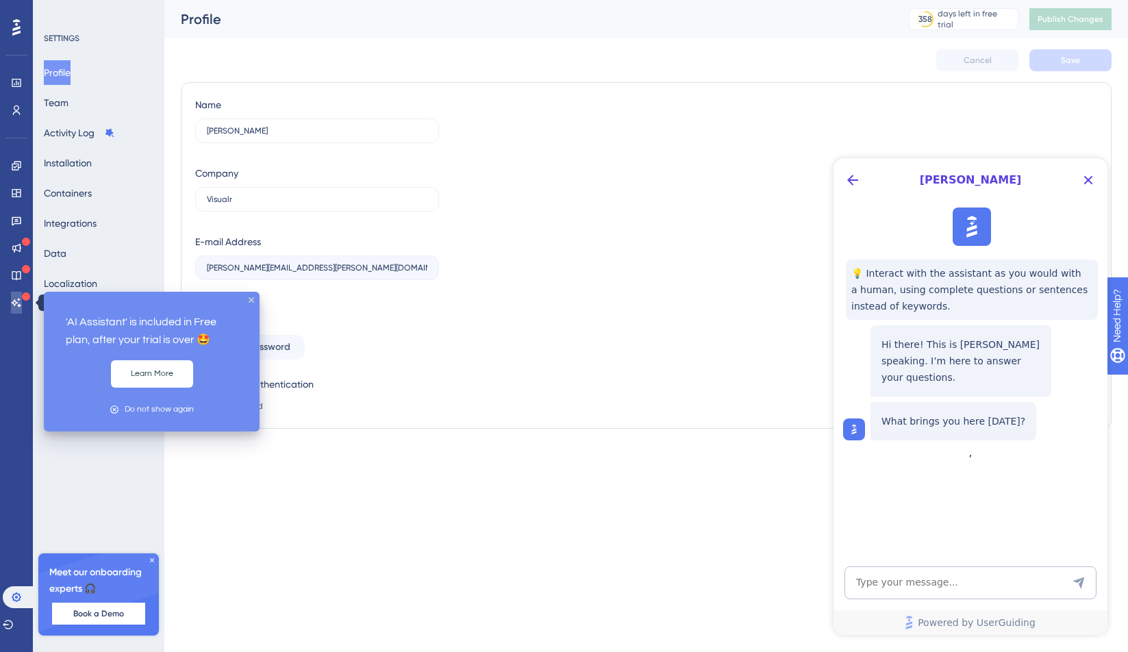
click at [17, 301] on icon at bounding box center [16, 302] width 11 height 11
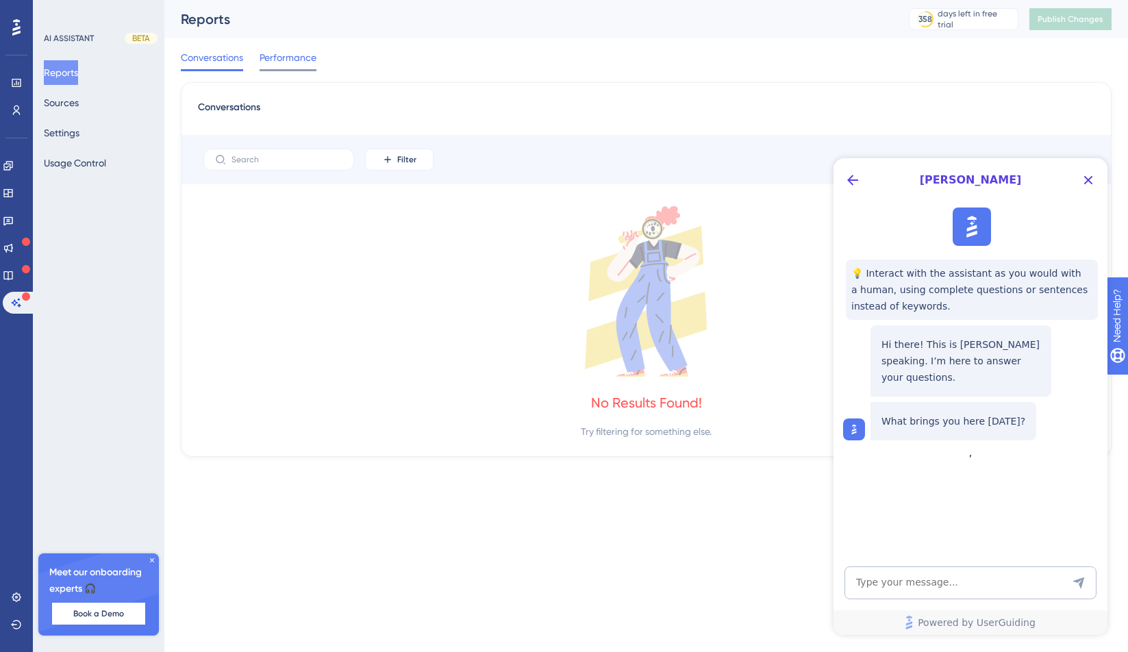
click at [291, 58] on span "Performance" at bounding box center [287, 57] width 57 height 16
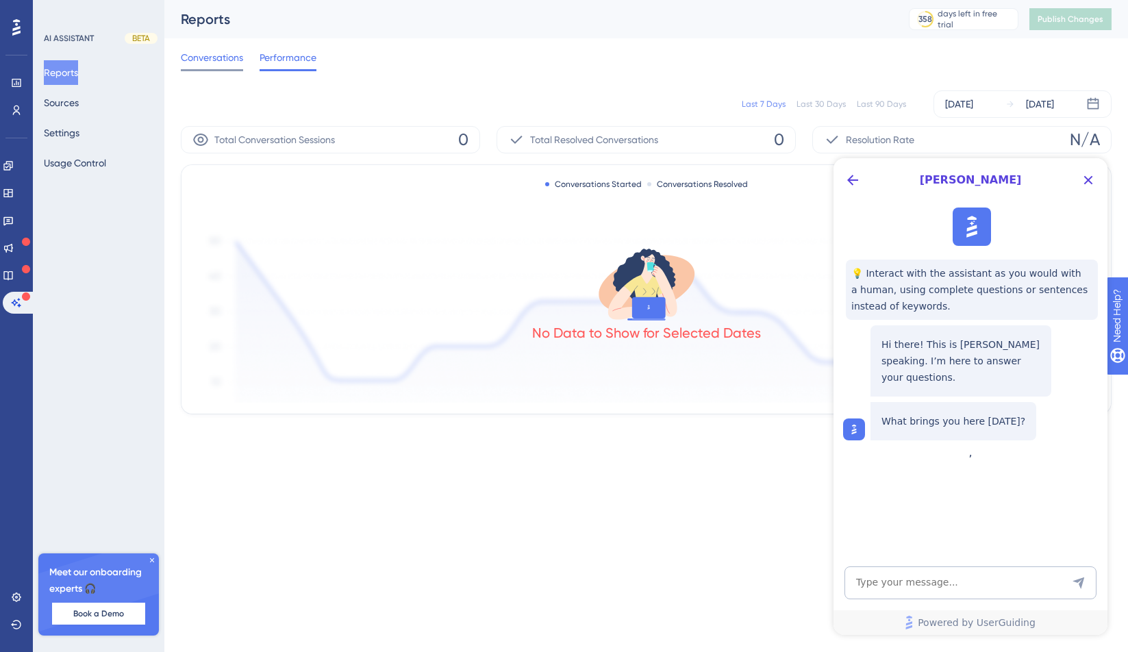
click at [240, 58] on span "Conversations" at bounding box center [212, 57] width 62 height 16
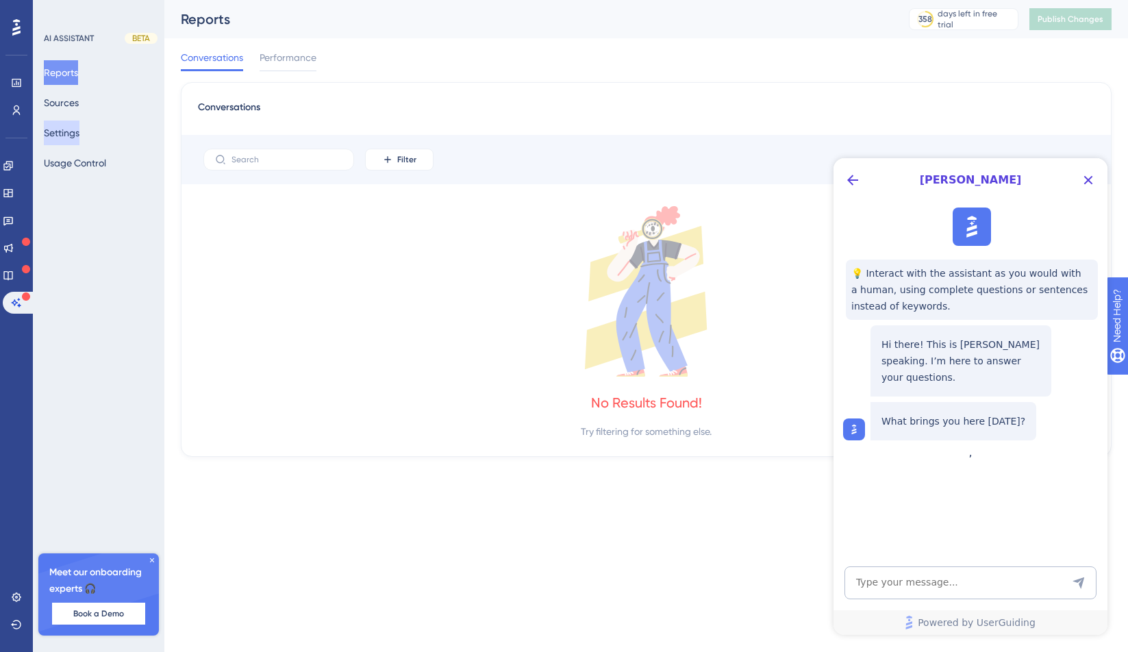
click at [75, 129] on button "Settings" at bounding box center [62, 133] width 36 height 25
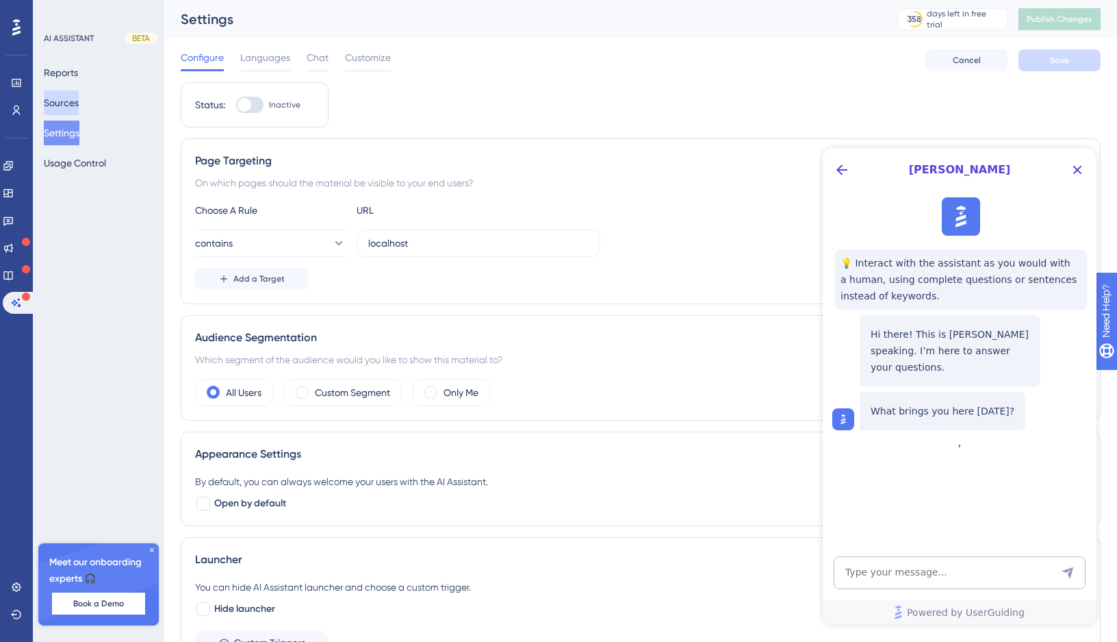
click at [75, 103] on button "Sources" at bounding box center [61, 102] width 35 height 25
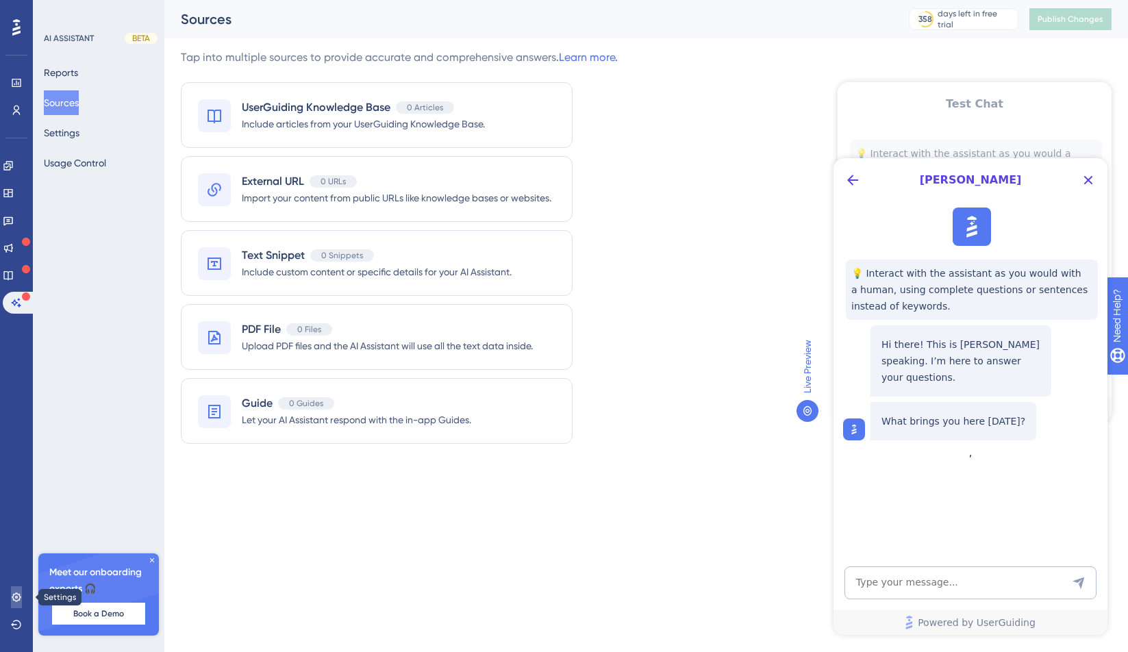
click at [20, 592] on icon at bounding box center [16, 597] width 11 height 11
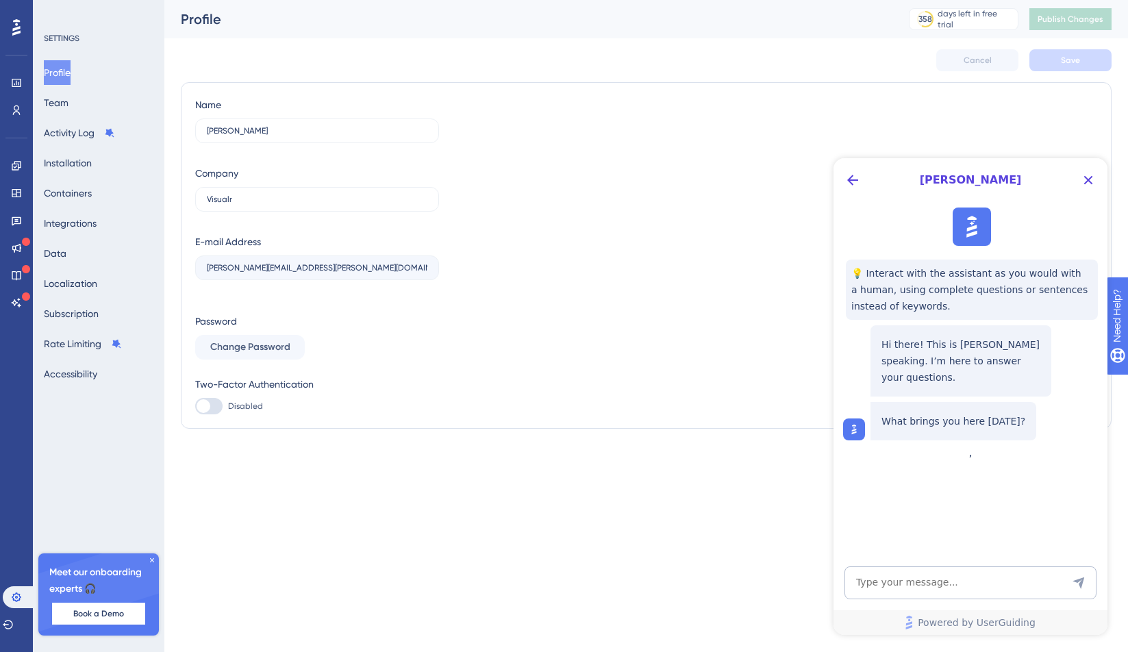
click at [121, 217] on div "Profile Team Activity Log Installation Containers Integrations Data Localizatio…" at bounding box center [99, 223] width 111 height 326
click at [97, 219] on button "Integrations" at bounding box center [70, 223] width 53 height 25
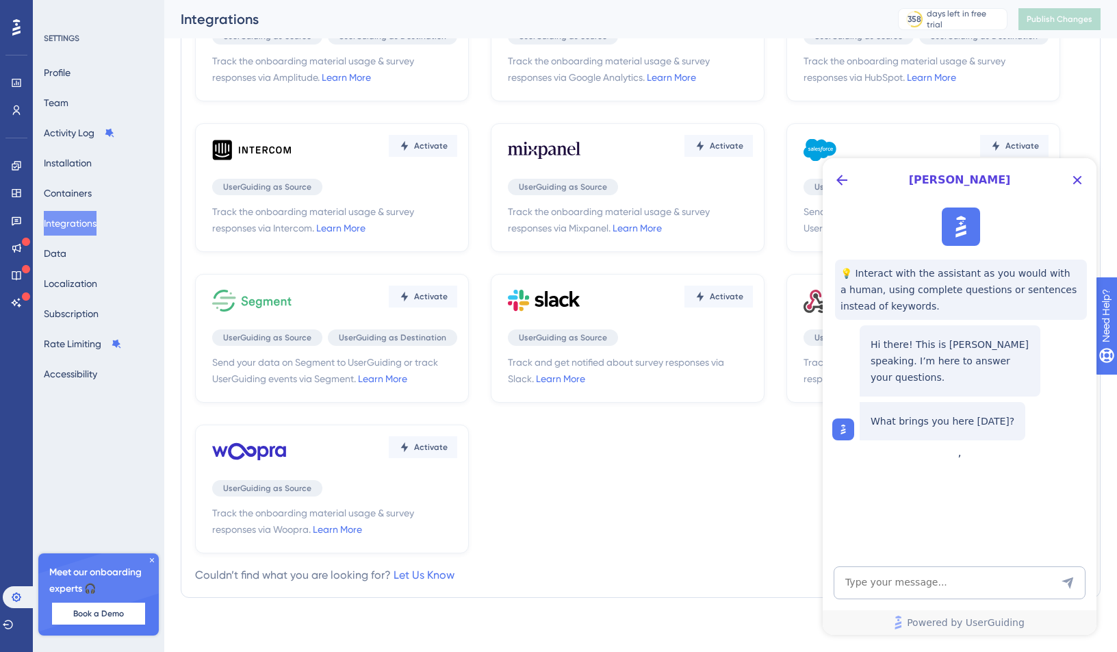
scroll to position [133, 0]
click at [1084, 179] on button "Close Button" at bounding box center [1078, 180] width 22 height 22
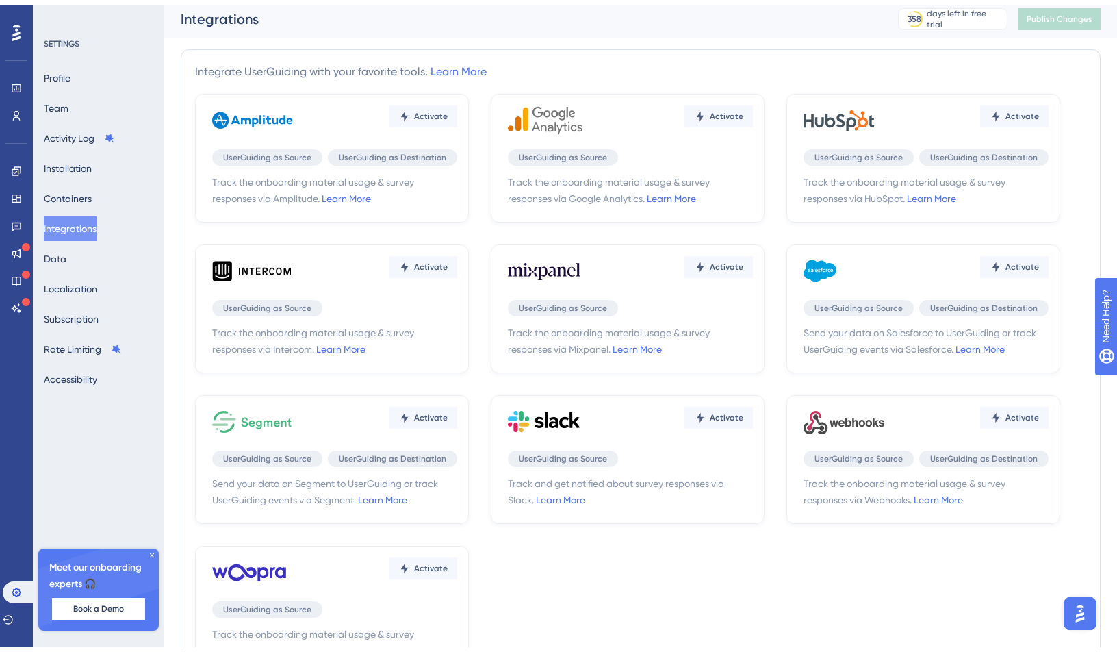
scroll to position [113, 0]
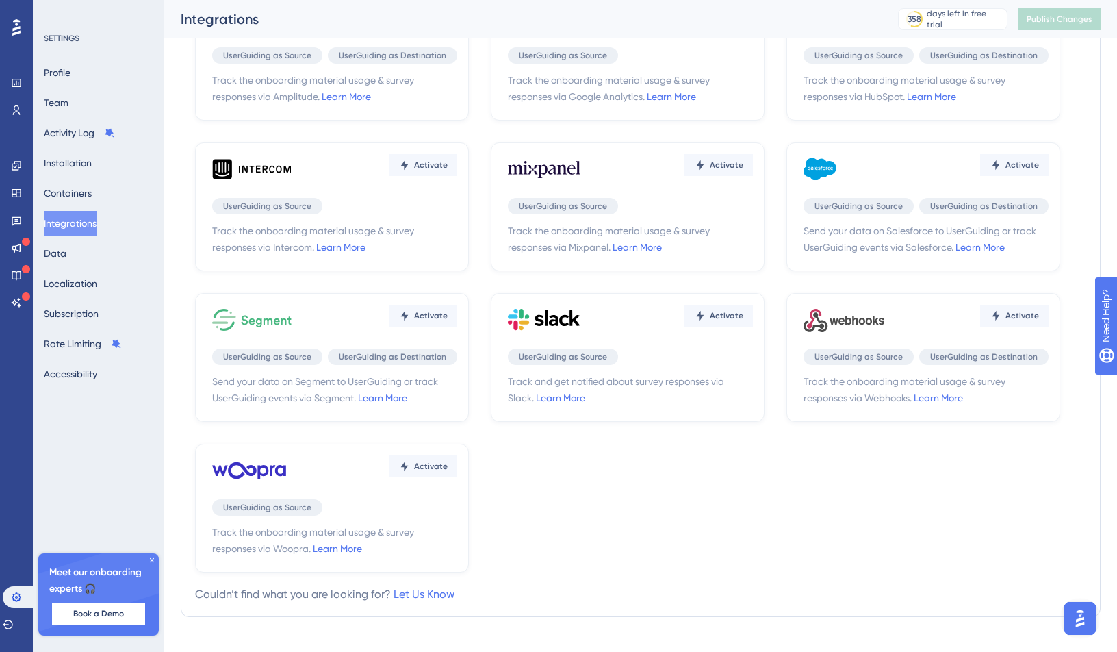
drag, startPoint x: 643, startPoint y: 363, endPoint x: 648, endPoint y: 335, distance: 27.8
click at [643, 363] on div "UserGuiding as Source" at bounding box center [630, 356] width 245 height 16
click at [722, 305] on button "Activate" at bounding box center [719, 316] width 68 height 22
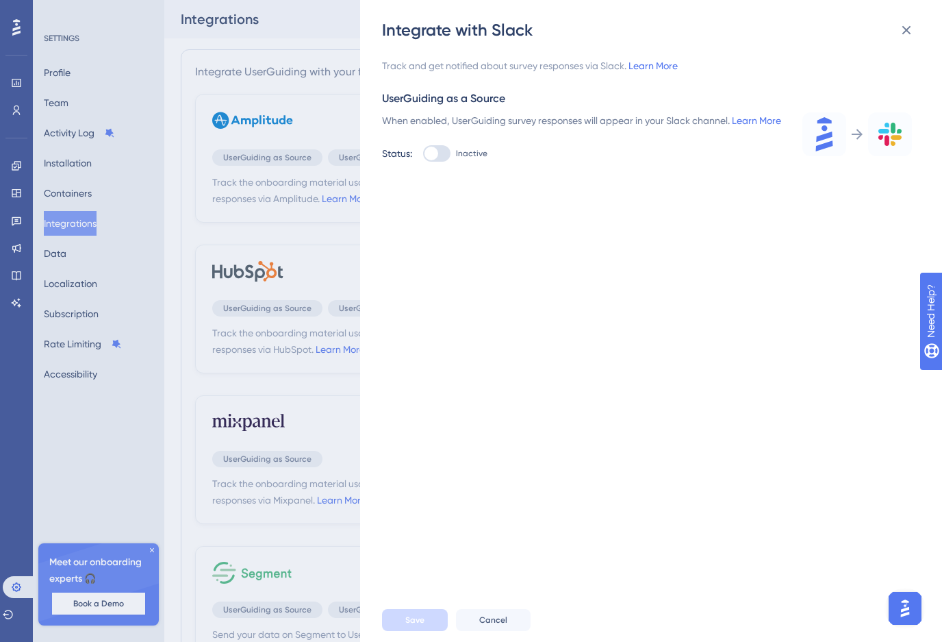
click at [457, 106] on div "UserGuiding as a Source" at bounding box center [647, 98] width 530 height 16
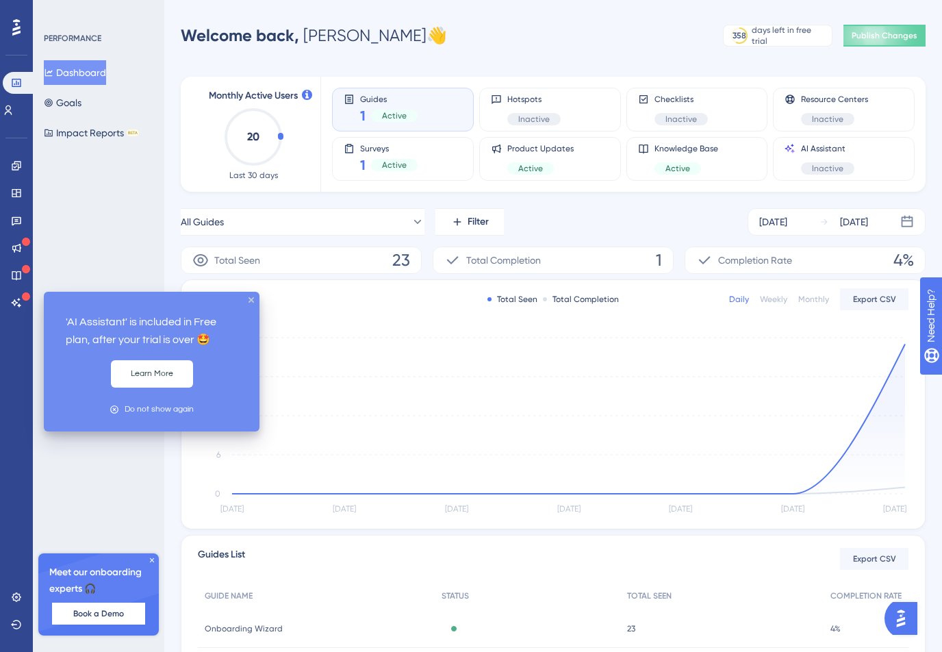
click at [23, 299] on icon at bounding box center [26, 296] width 8 height 8
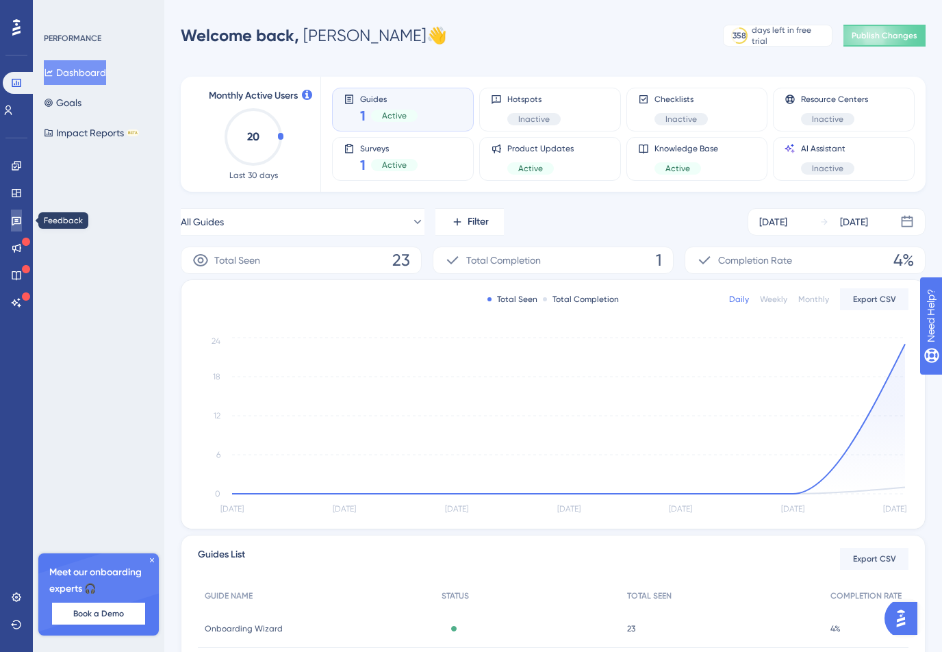
click at [18, 223] on icon at bounding box center [17, 221] width 10 height 9
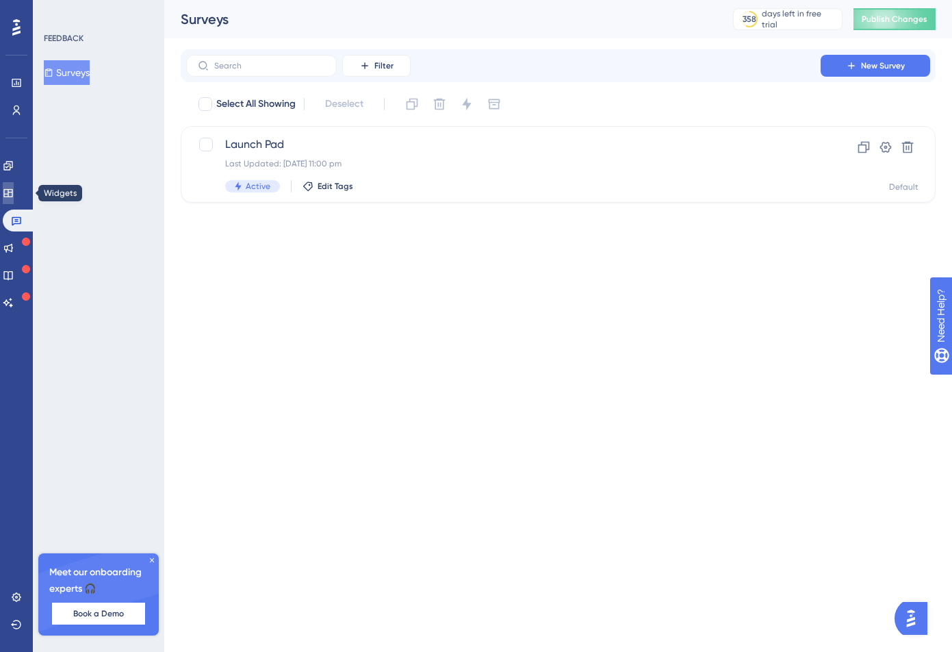
click at [14, 195] on icon at bounding box center [8, 193] width 11 height 11
click at [12, 164] on icon at bounding box center [7, 165] width 9 height 9
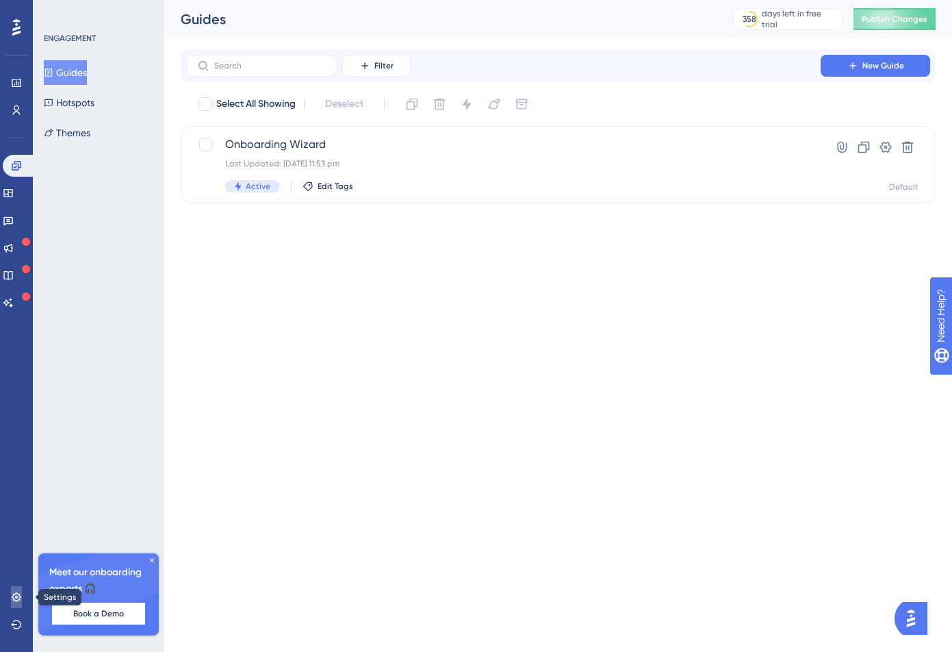
click at [14, 598] on icon at bounding box center [16, 597] width 11 height 11
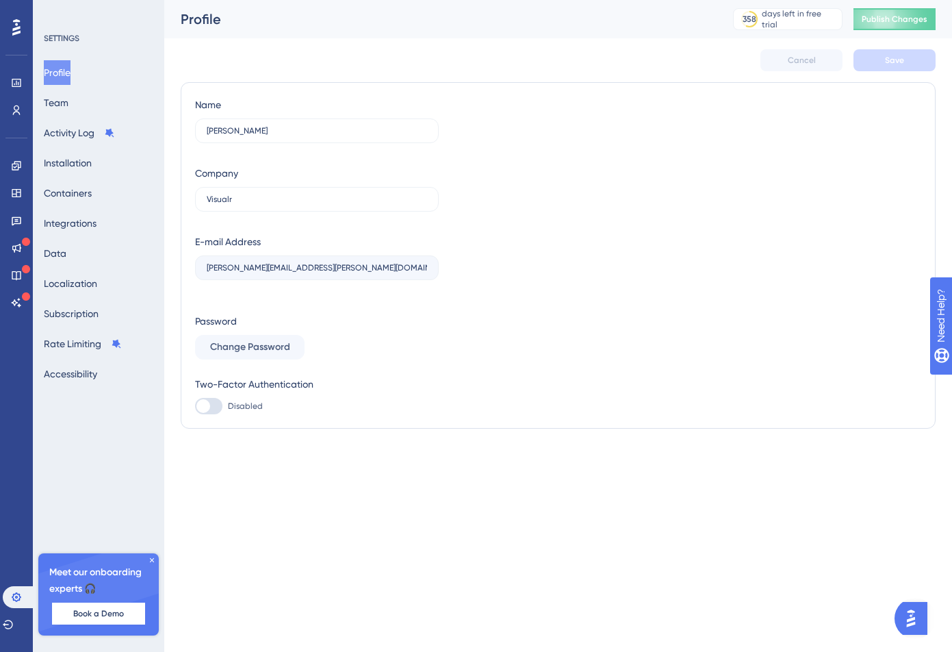
click at [68, 268] on div "Profile Team Activity Log Installation Containers Integrations Data Localizatio…" at bounding box center [99, 223] width 111 height 326
click at [62, 246] on button "Data" at bounding box center [55, 253] width 23 height 25
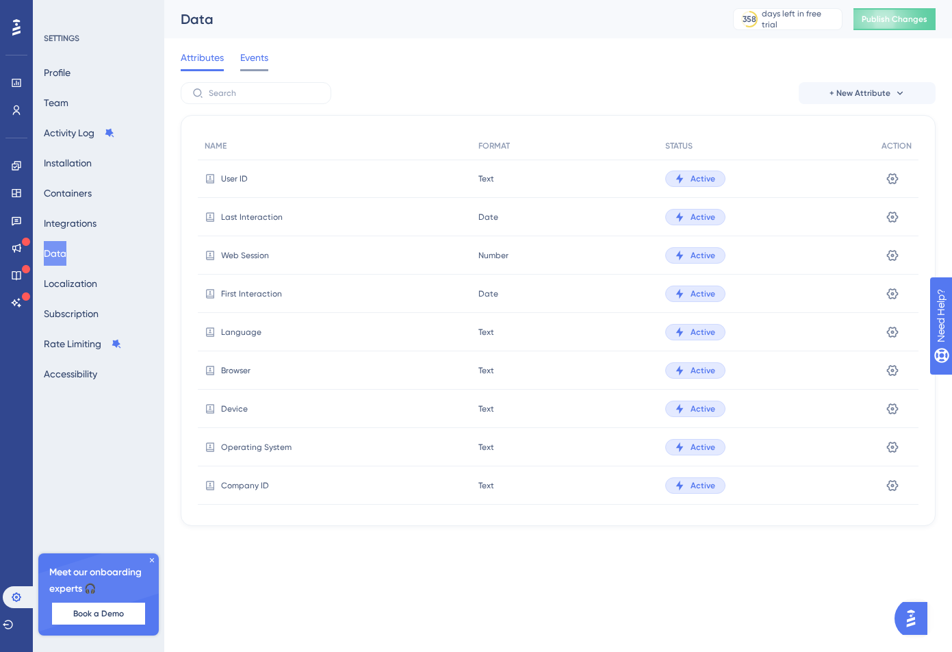
click at [259, 59] on span "Events" at bounding box center [254, 57] width 28 height 16
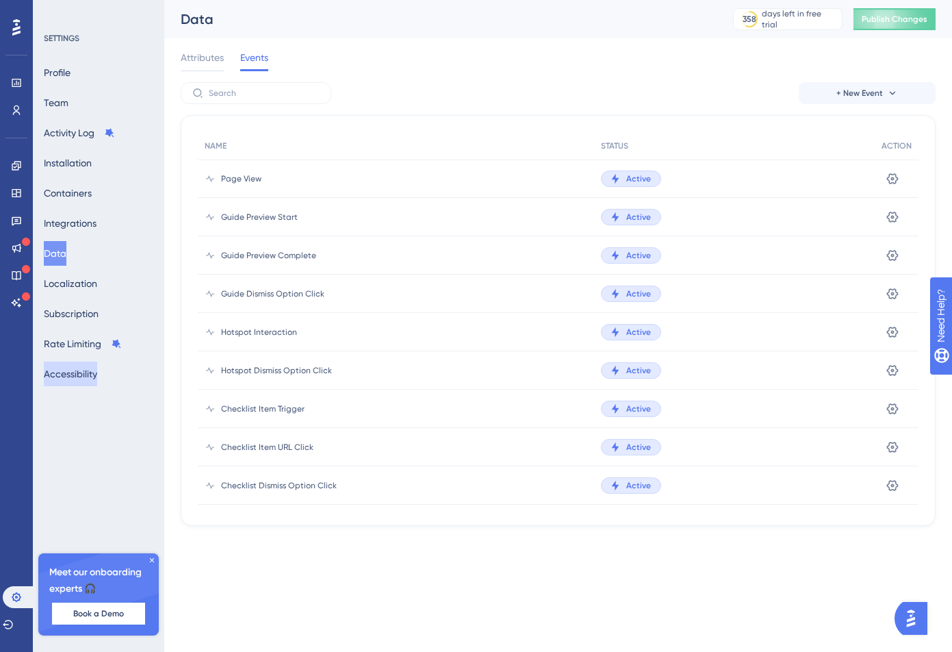
click at [97, 367] on button "Accessibility" at bounding box center [70, 374] width 53 height 25
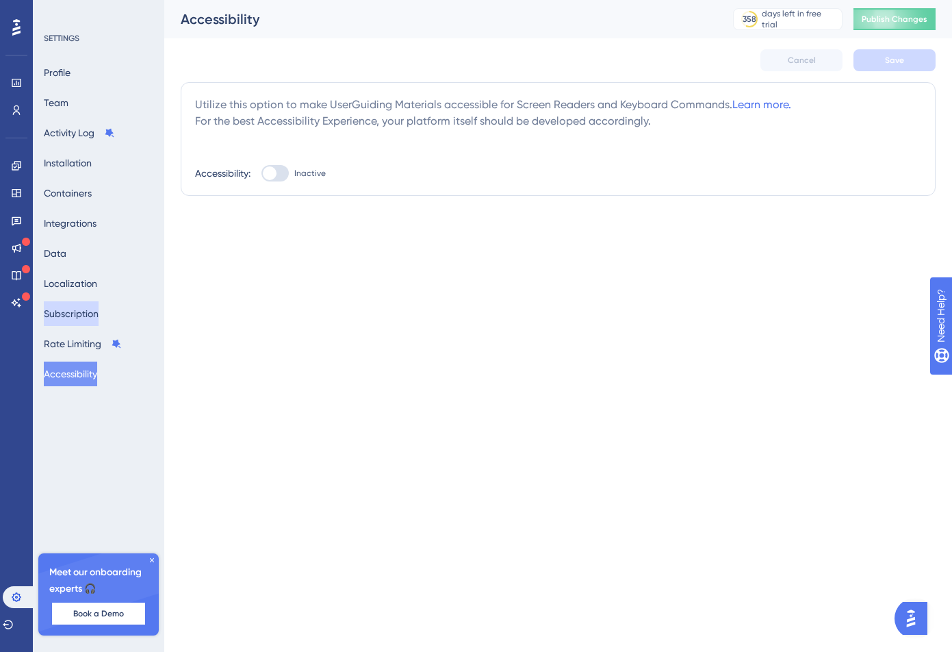
click at [92, 315] on button "Subscription" at bounding box center [71, 313] width 55 height 25
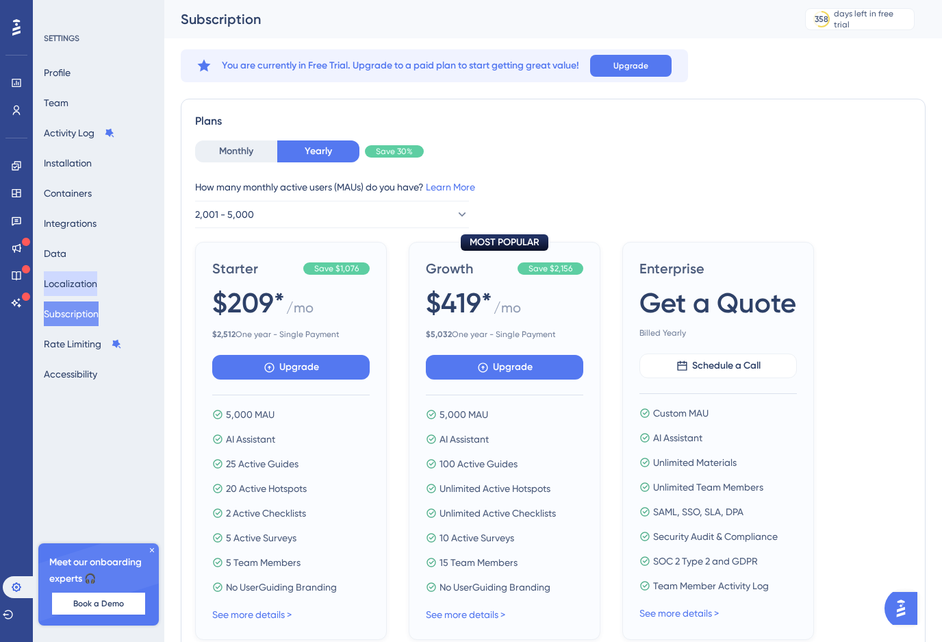
click at [84, 272] on button "Localization" at bounding box center [70, 283] width 53 height 25
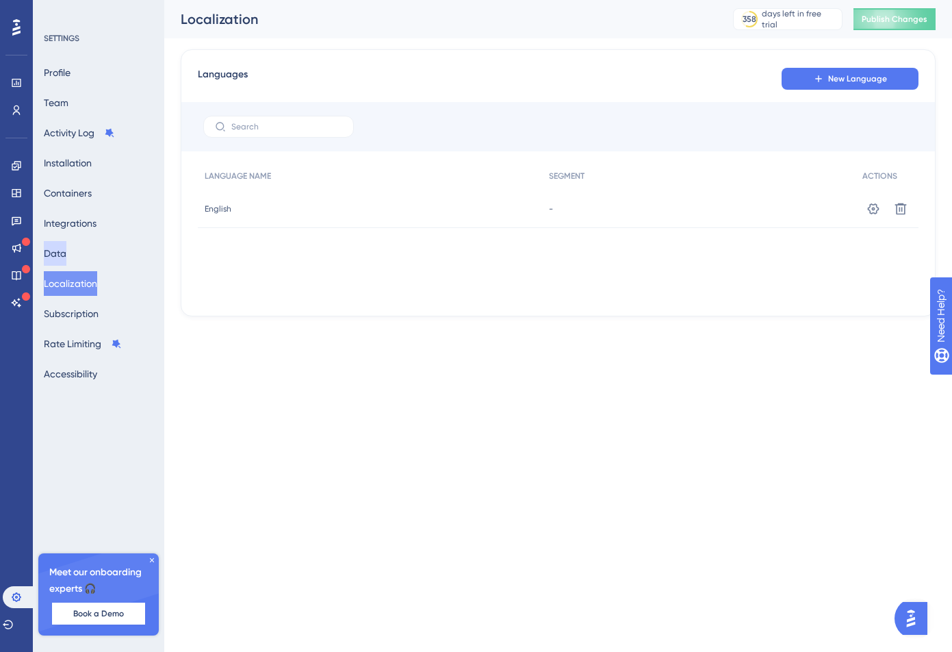
click at [66, 253] on button "Data" at bounding box center [55, 253] width 23 height 25
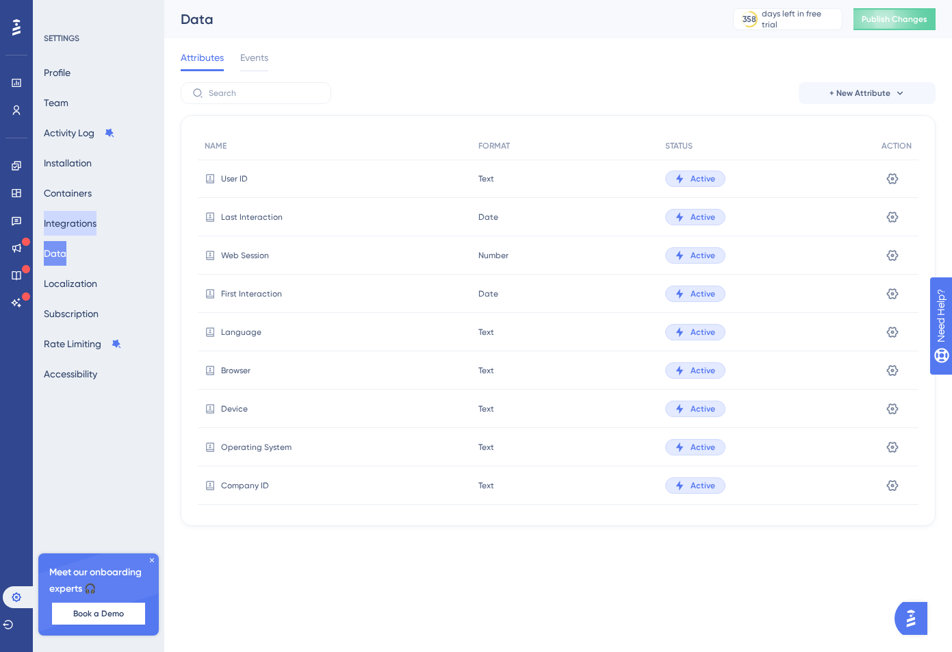
click at [81, 225] on button "Integrations" at bounding box center [70, 223] width 53 height 25
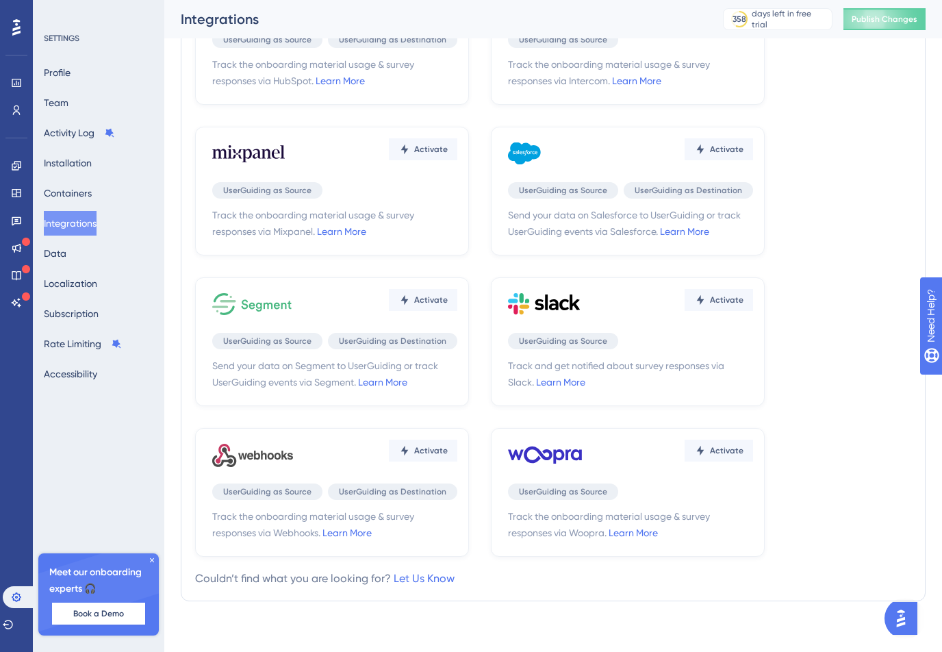
scroll to position [158, 0]
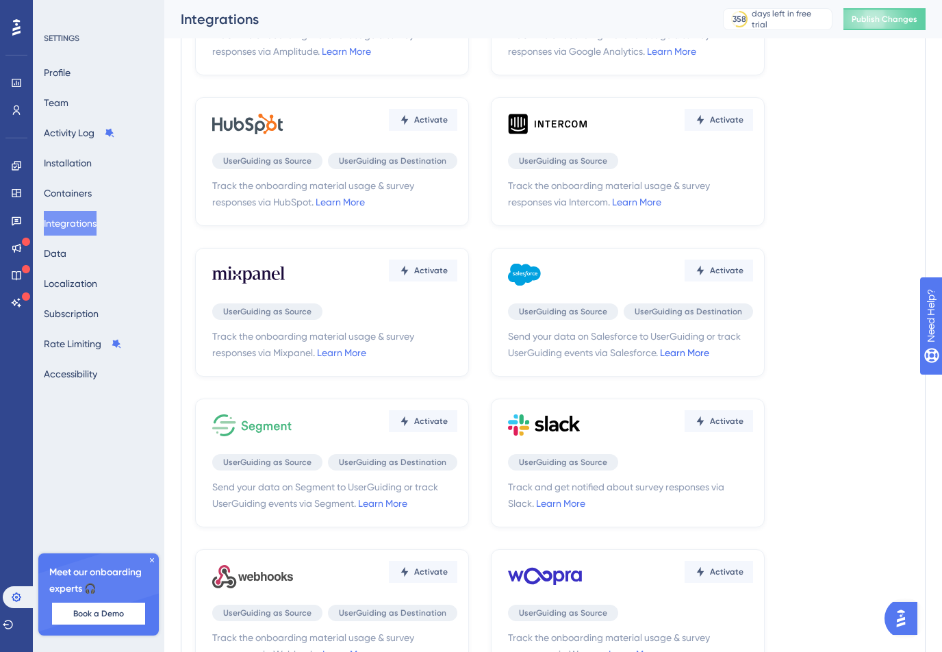
click at [674, 354] on link "Learn More" at bounding box center [684, 352] width 49 height 11
click at [570, 500] on link "Learn More" at bounding box center [560, 503] width 49 height 11
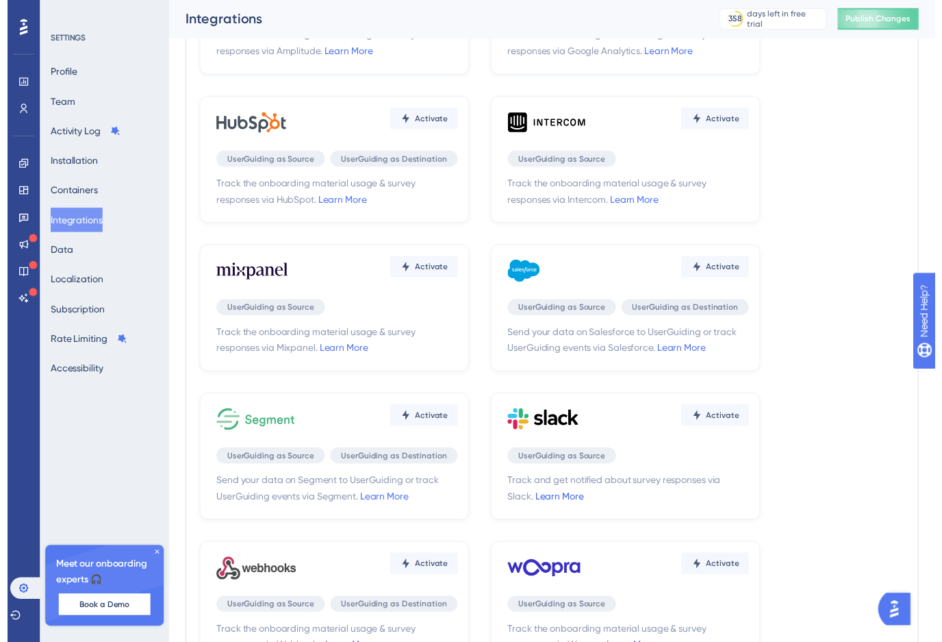
scroll to position [0, 0]
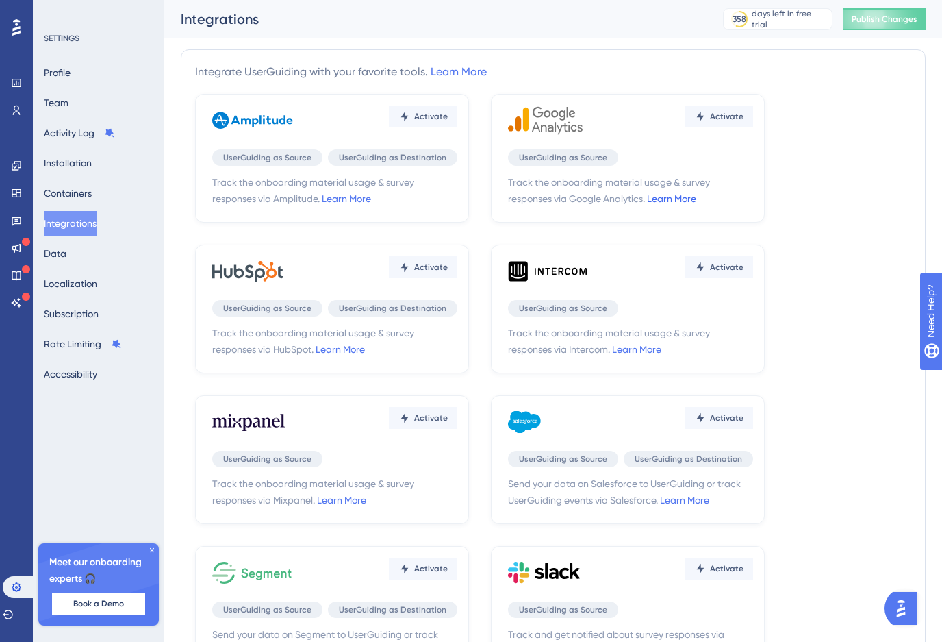
click at [662, 196] on link "Learn More" at bounding box center [671, 198] width 49 height 11
click at [84, 192] on button "Containers" at bounding box center [68, 193] width 48 height 25
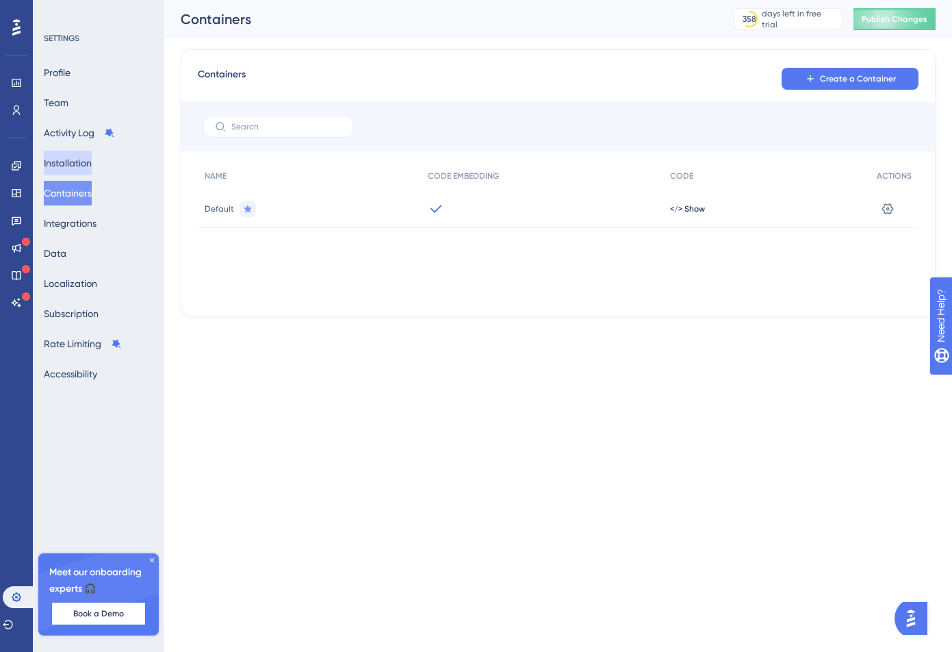
click at [79, 158] on button "Installation" at bounding box center [68, 163] width 48 height 25
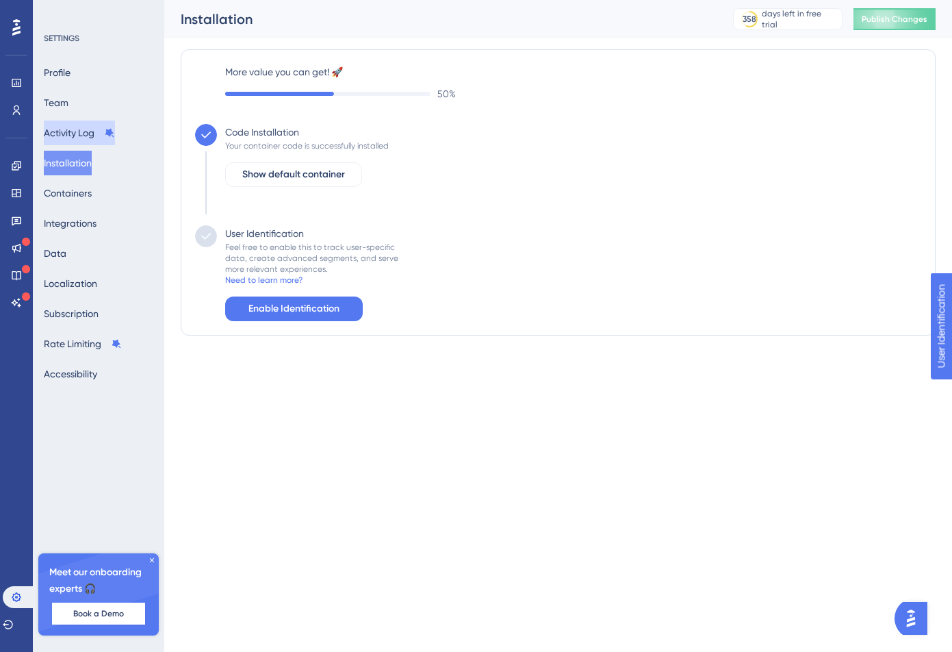
click at [76, 134] on button "Activity Log" at bounding box center [79, 133] width 71 height 25
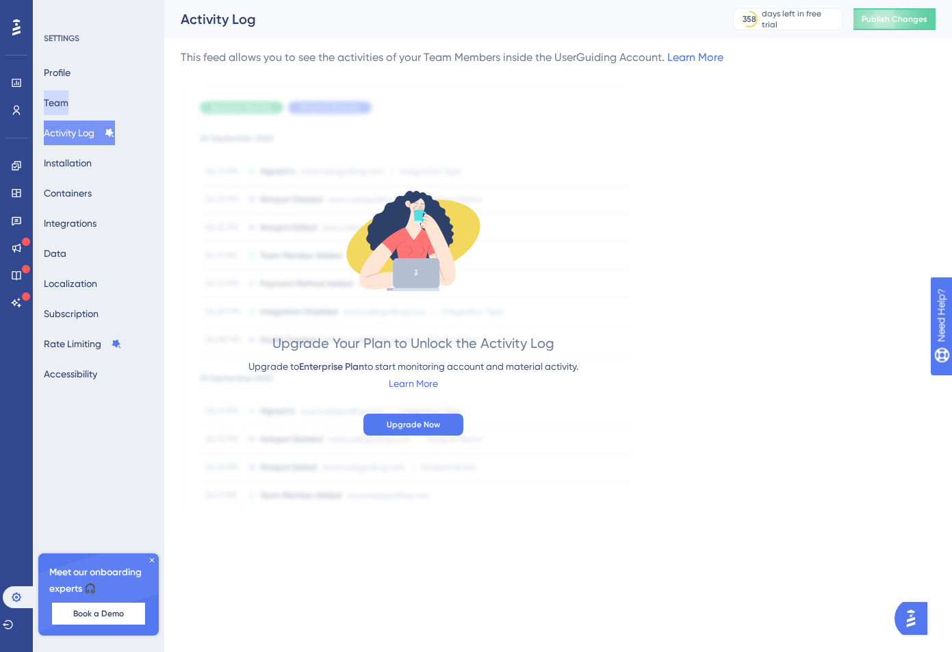
click at [68, 98] on button "Team" at bounding box center [56, 102] width 25 height 25
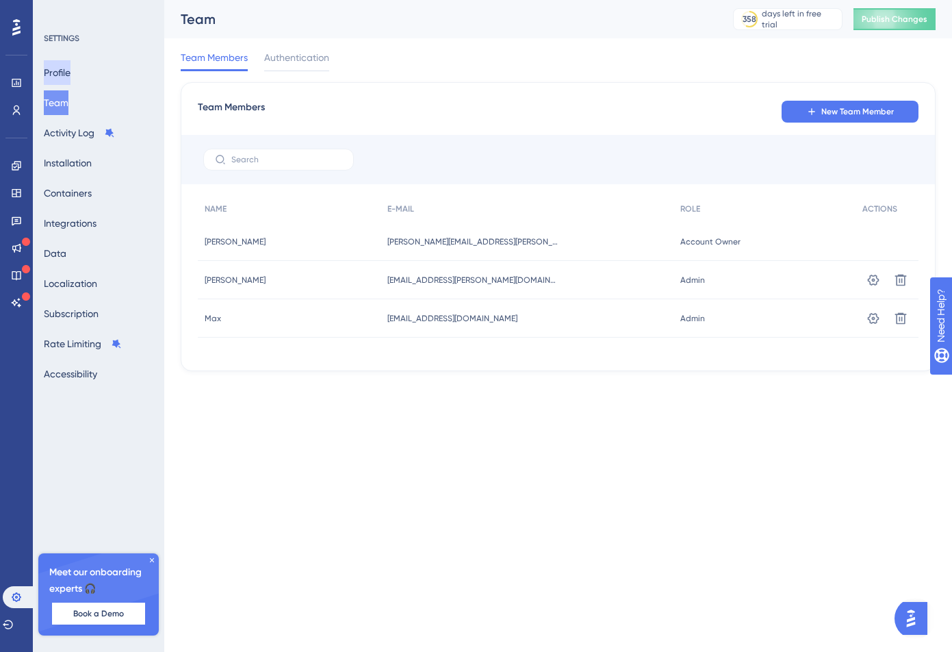
click at [71, 73] on button "Profile" at bounding box center [57, 72] width 27 height 25
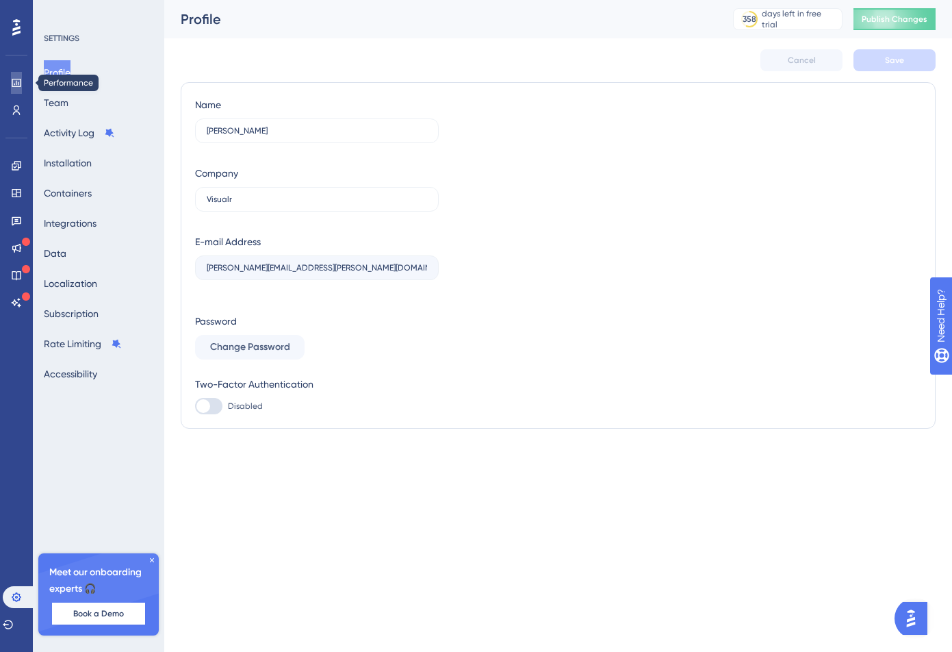
click at [14, 81] on icon at bounding box center [16, 82] width 11 height 11
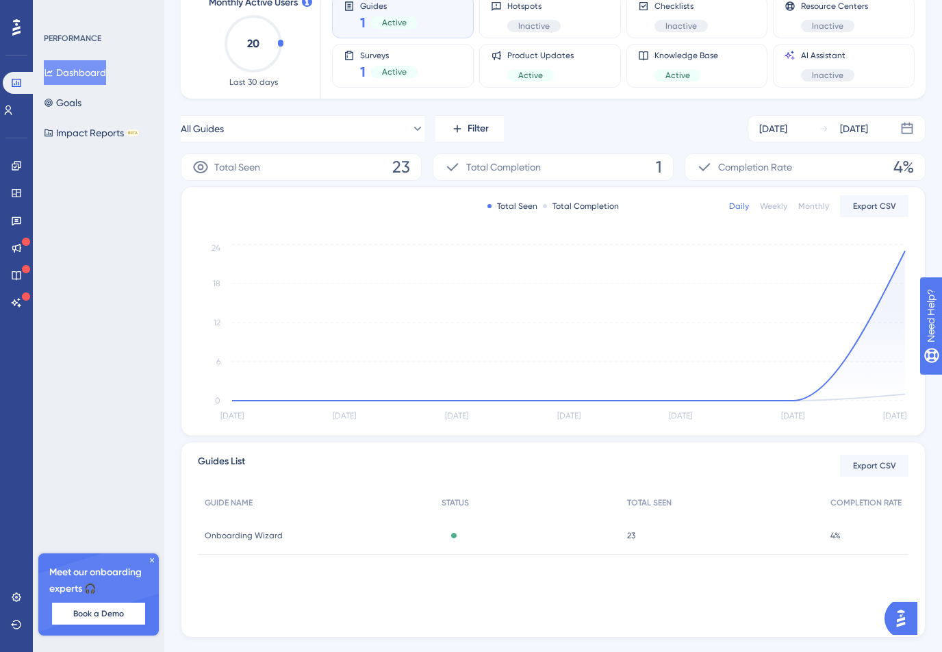
scroll to position [123, 0]
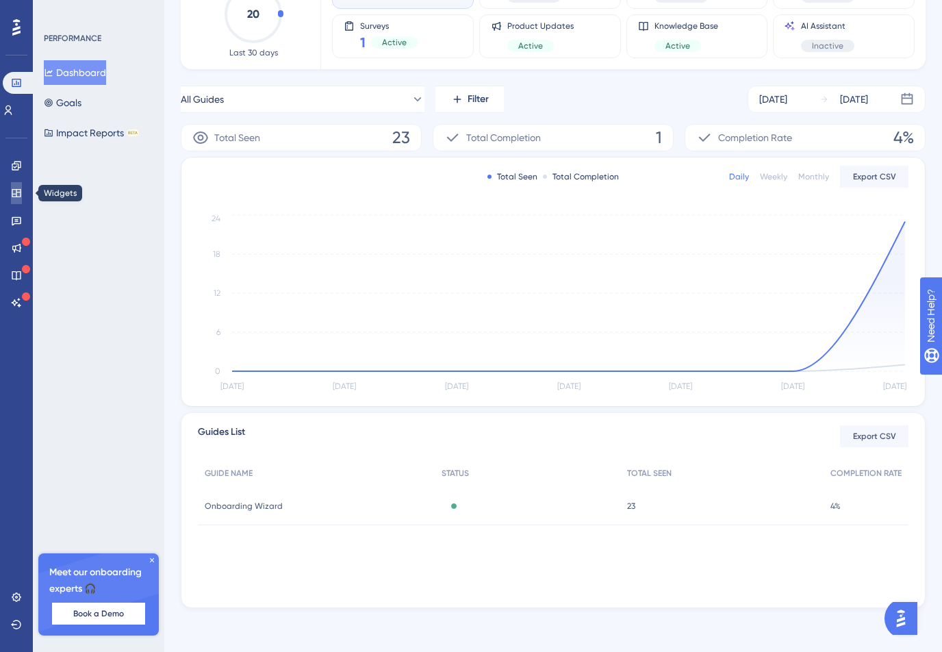
click at [22, 192] on link at bounding box center [16, 193] width 11 height 22
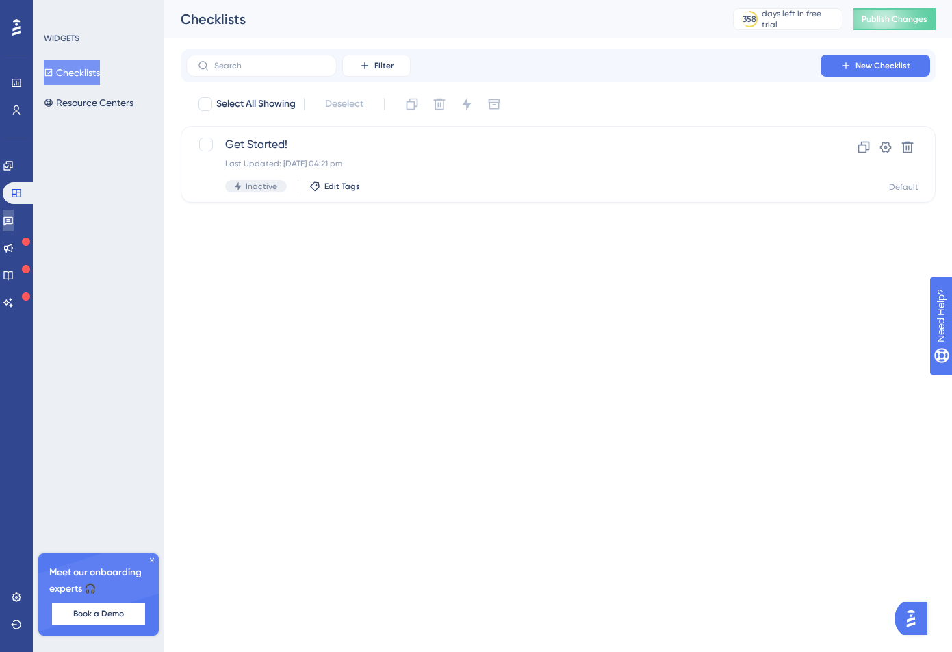
click at [14, 215] on link at bounding box center [8, 221] width 11 height 22
click at [14, 277] on link at bounding box center [8, 275] width 11 height 22
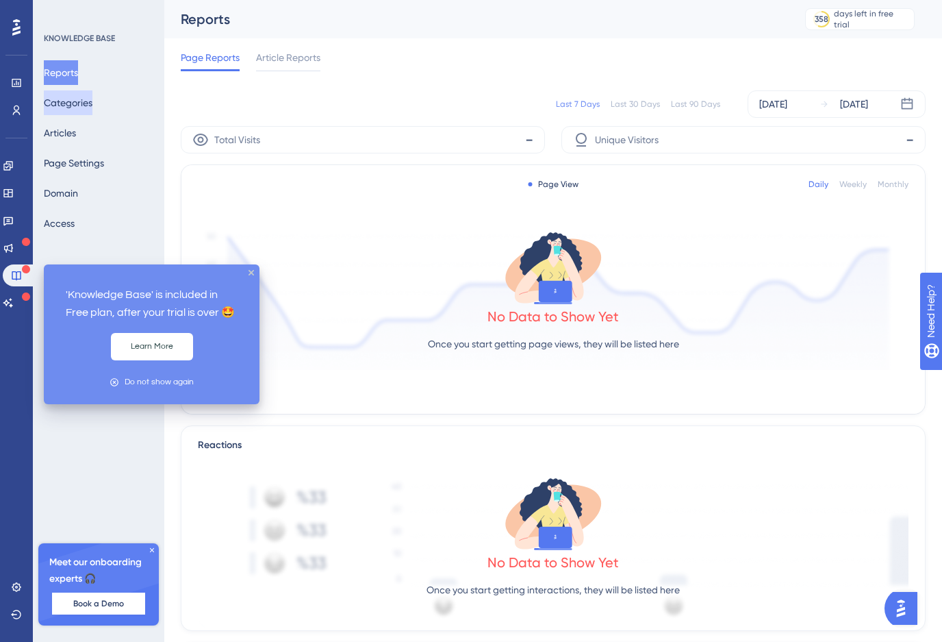
click at [92, 94] on button "Categories" at bounding box center [68, 102] width 49 height 25
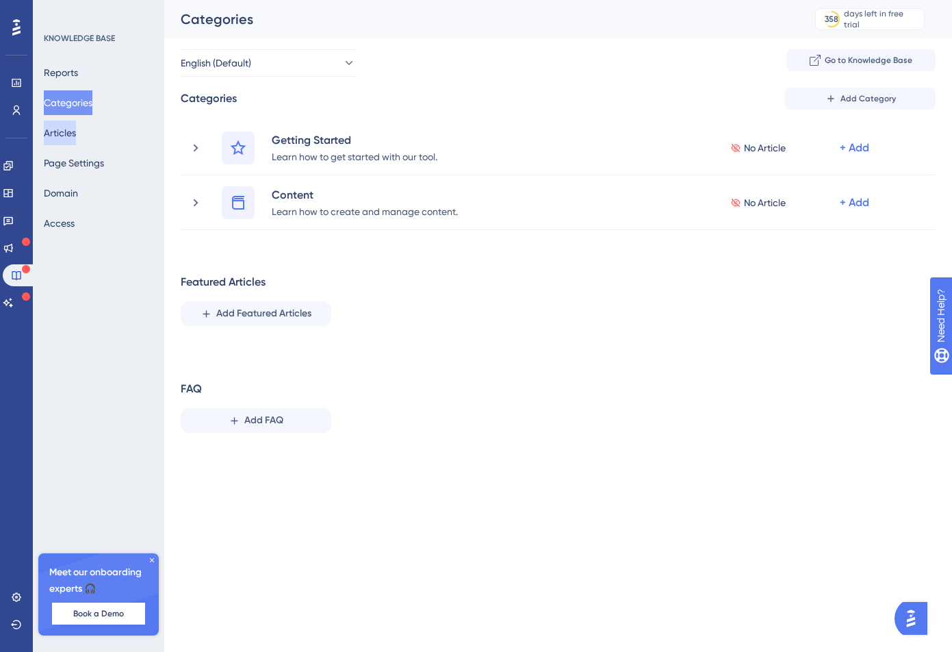
click at [76, 141] on button "Articles" at bounding box center [60, 133] width 32 height 25
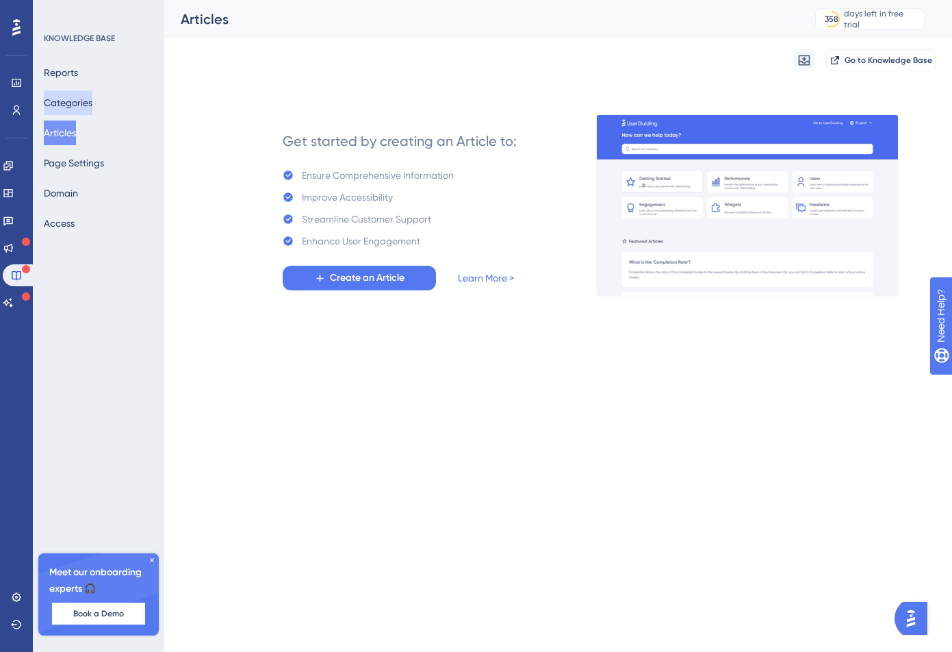
click at [76, 98] on button "Categories" at bounding box center [68, 102] width 49 height 25
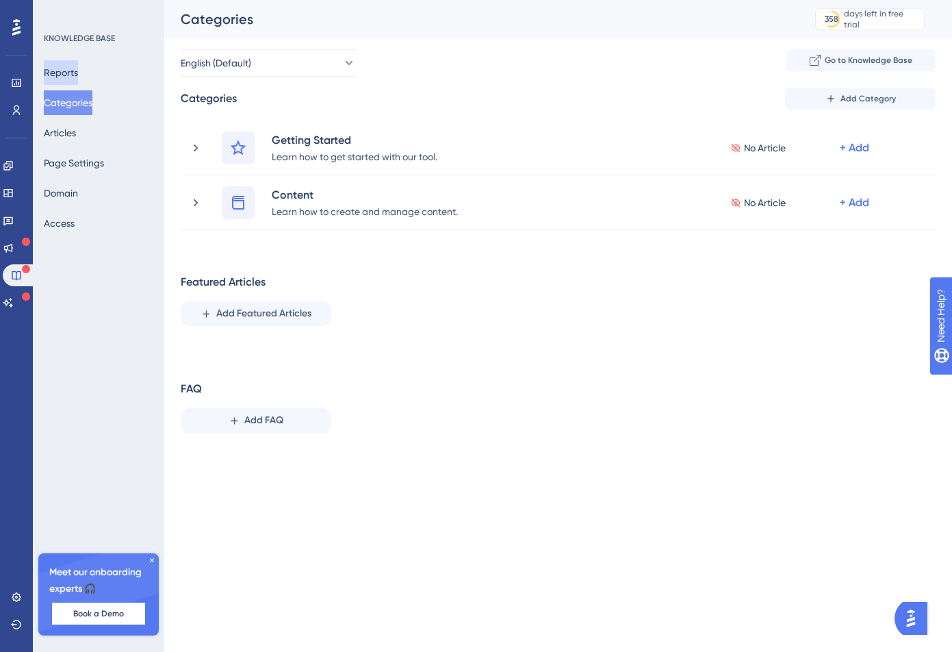
click at [70, 62] on button "Reports" at bounding box center [61, 72] width 34 height 25
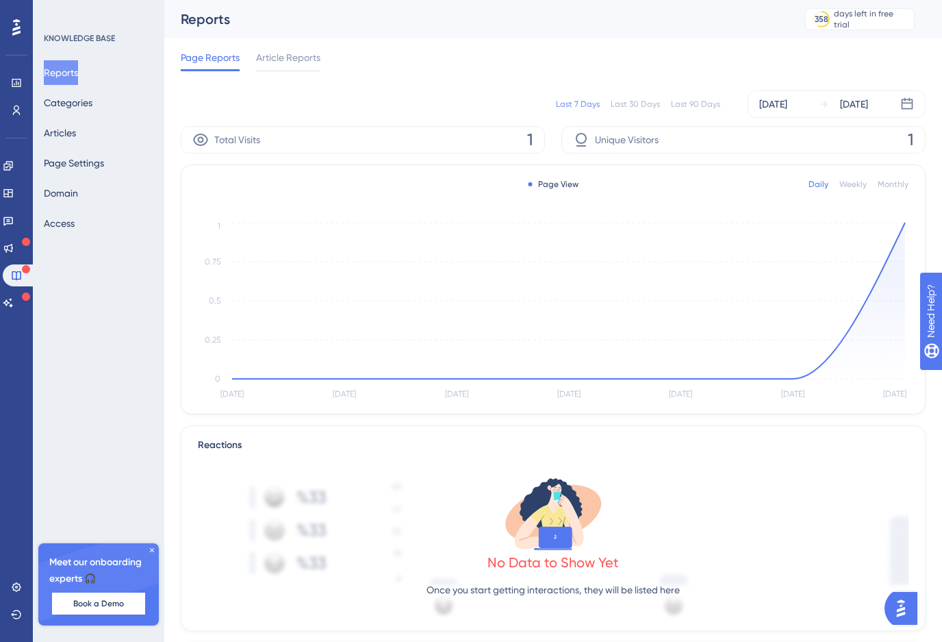
click at [76, 85] on div "Reports Categories Articles Page Settings Domain Access" at bounding box center [99, 147] width 111 height 175
click at [76, 91] on button "Categories" at bounding box center [68, 102] width 49 height 25
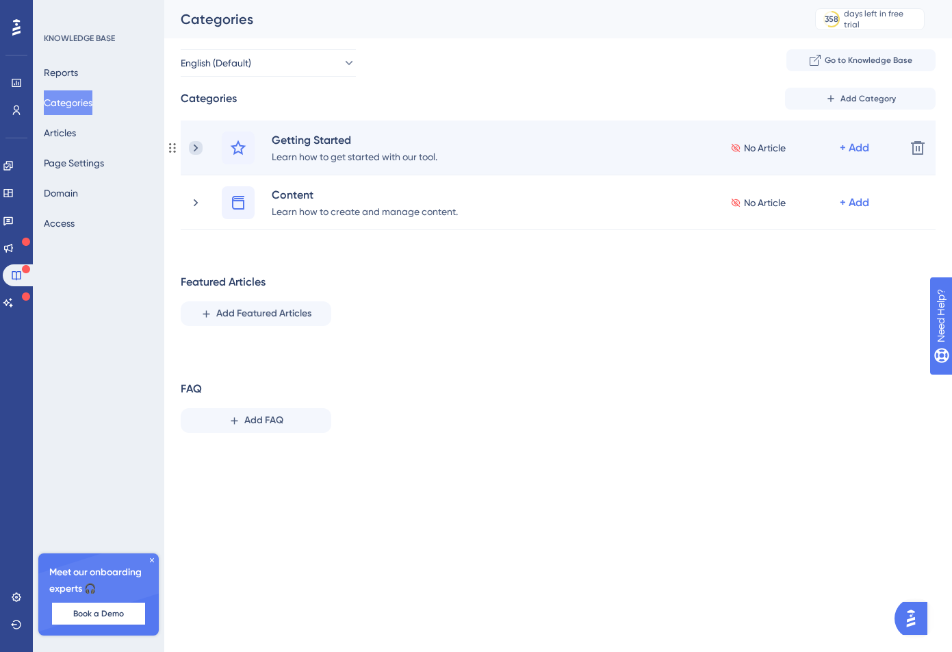
click at [192, 153] on icon at bounding box center [196, 148] width 14 height 14
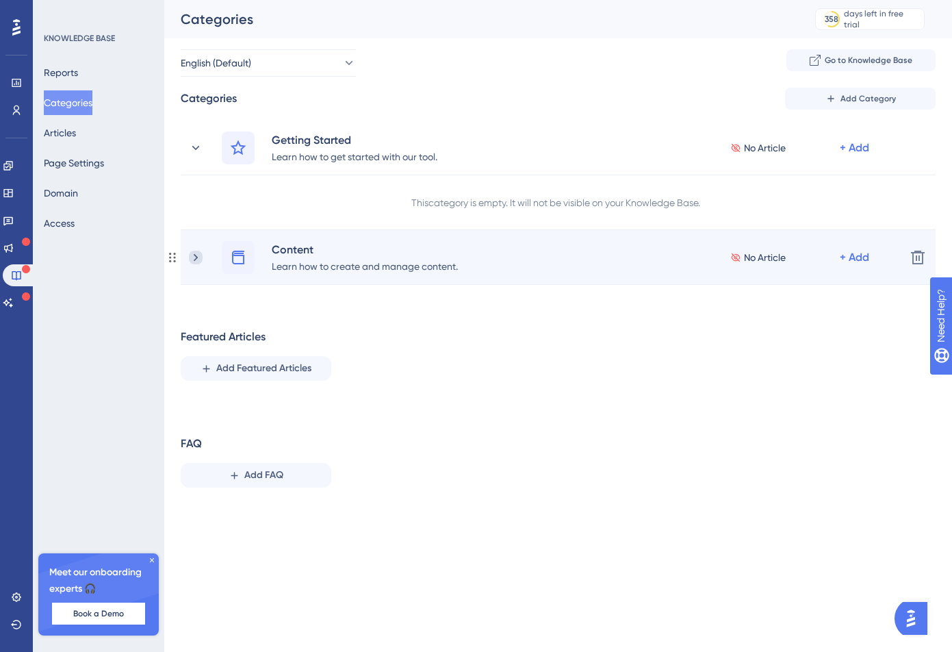
click at [199, 254] on icon at bounding box center [196, 258] width 14 height 14
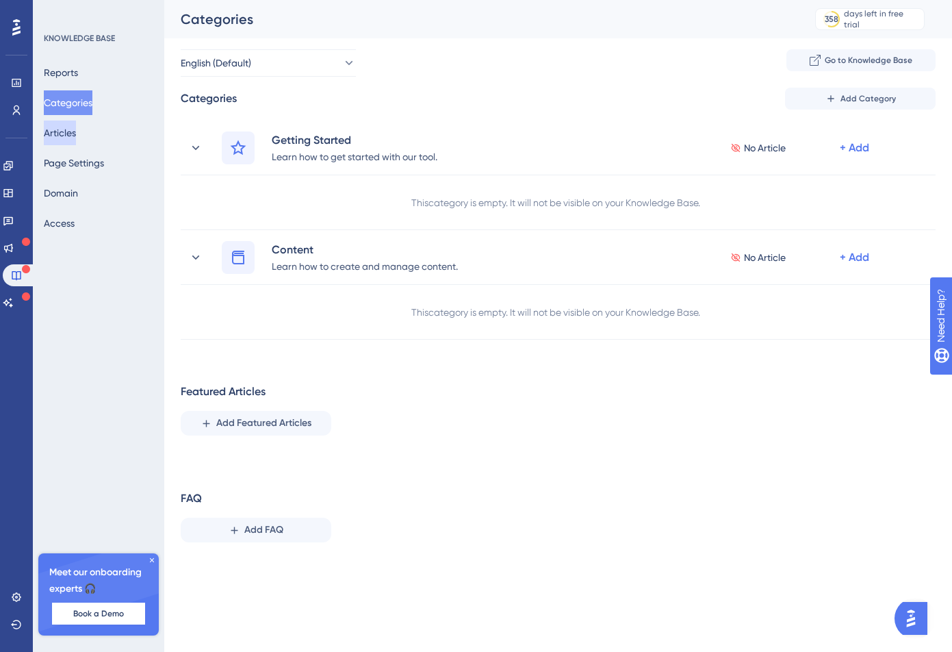
click at [76, 133] on button "Articles" at bounding box center [60, 133] width 32 height 25
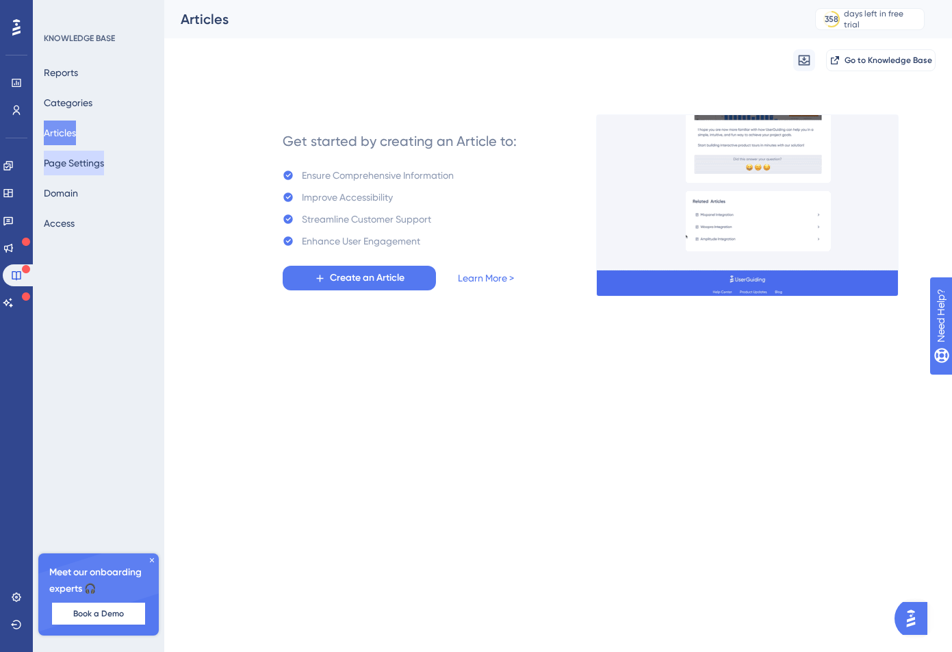
click at [81, 153] on button "Page Settings" at bounding box center [74, 163] width 60 height 25
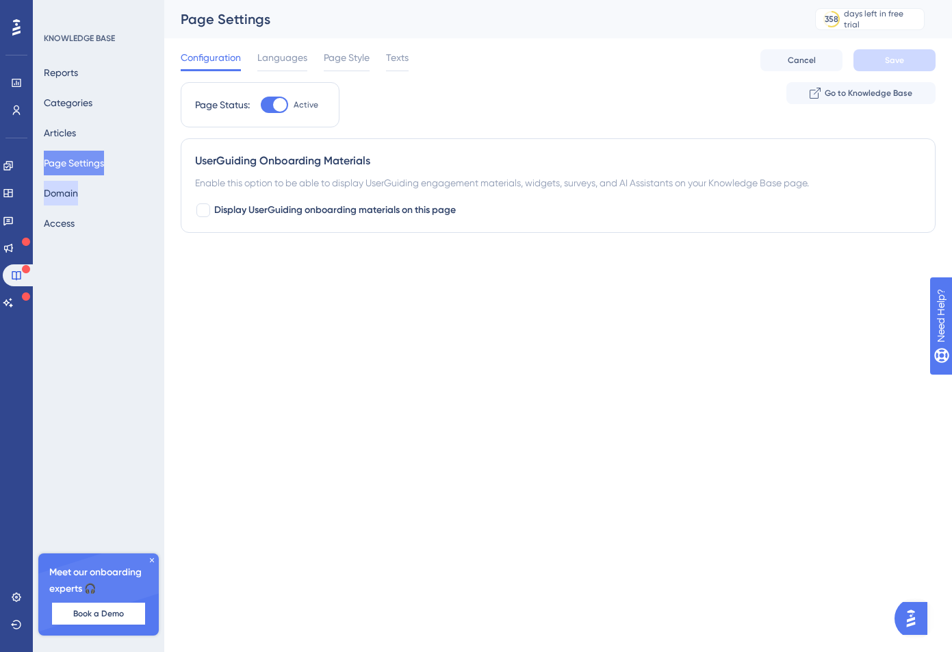
click at [78, 186] on button "Domain" at bounding box center [61, 193] width 34 height 25
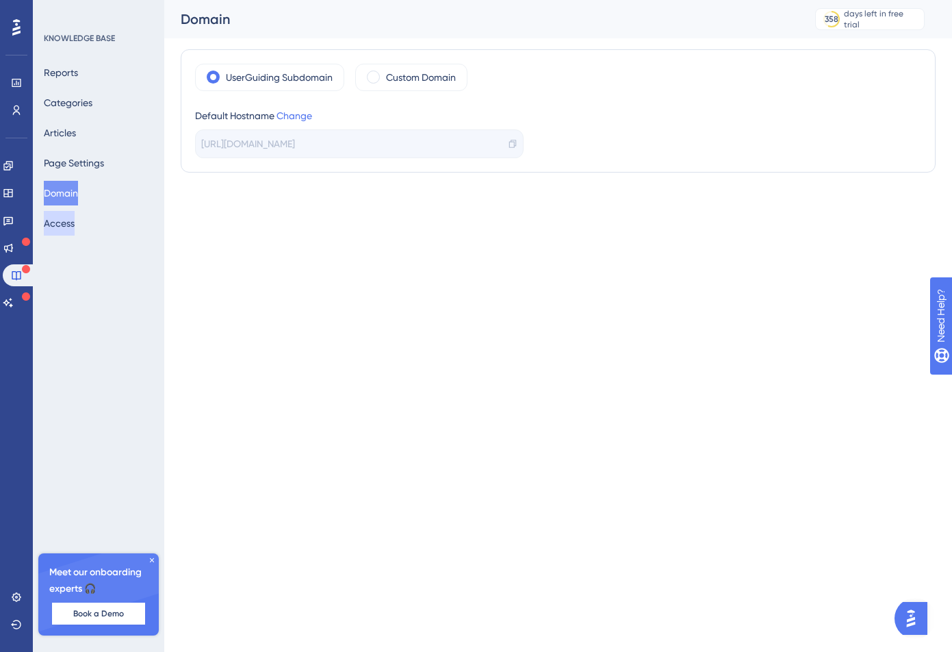
click at [75, 230] on button "Access" at bounding box center [59, 223] width 31 height 25
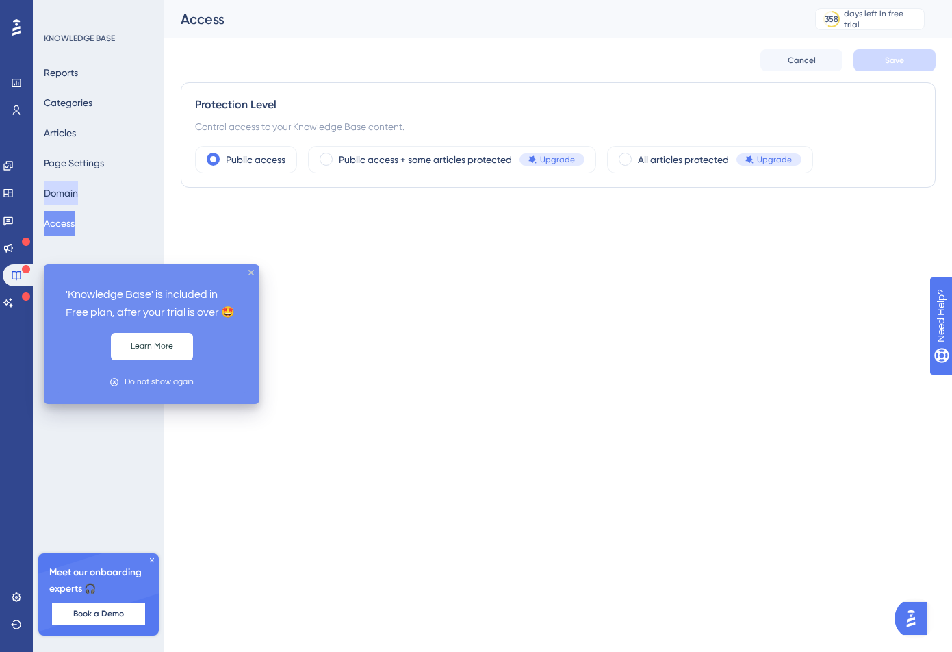
click at [63, 190] on button "Domain" at bounding box center [61, 193] width 34 height 25
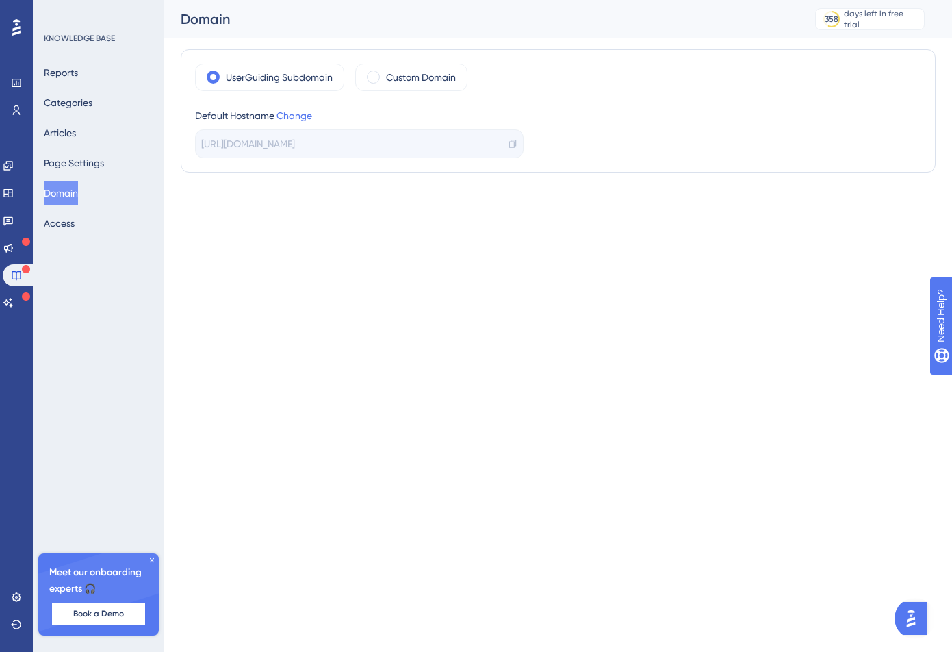
click at [295, 142] on span "https://visualr-NQLA.help.userguiding.com/en" at bounding box center [248, 144] width 94 height 16
